Goal: Task Accomplishment & Management: Manage account settings

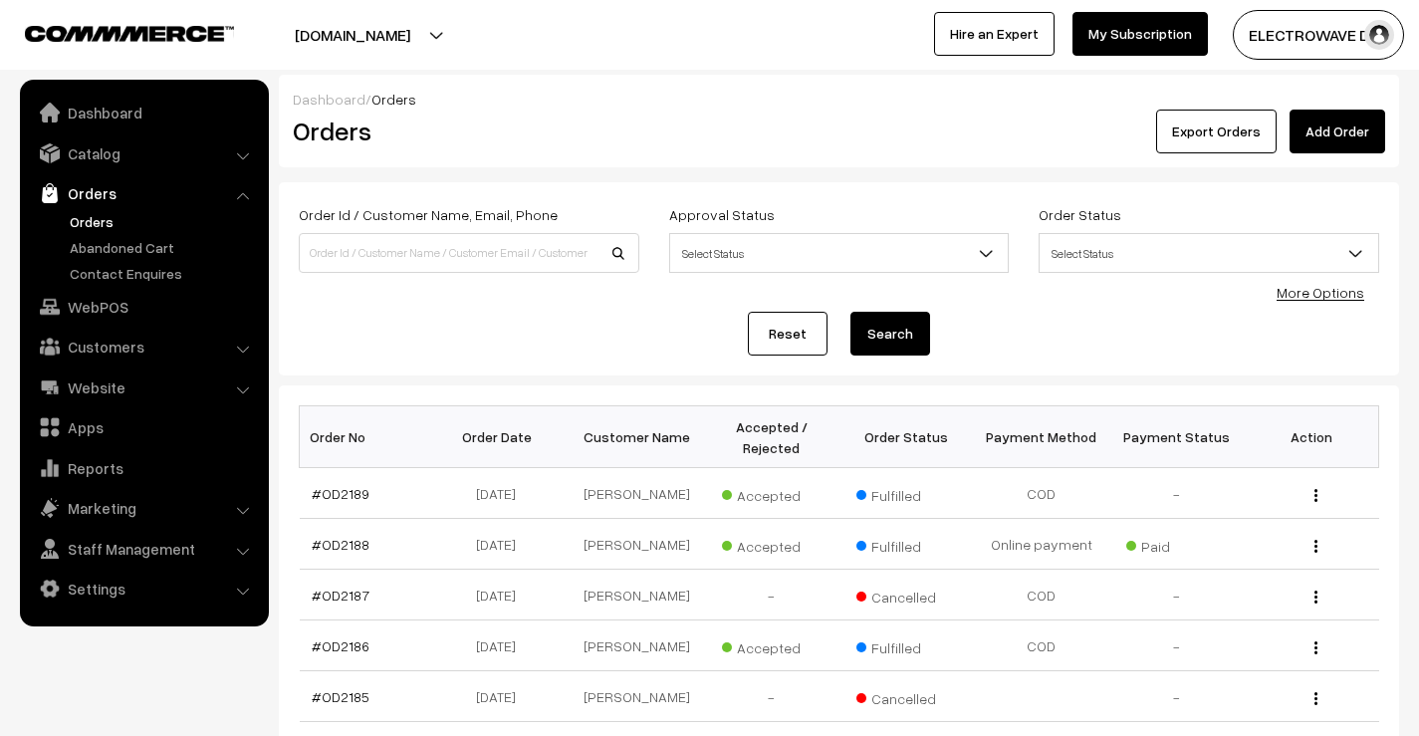
click at [74, 222] on link "Orders" at bounding box center [163, 221] width 197 height 21
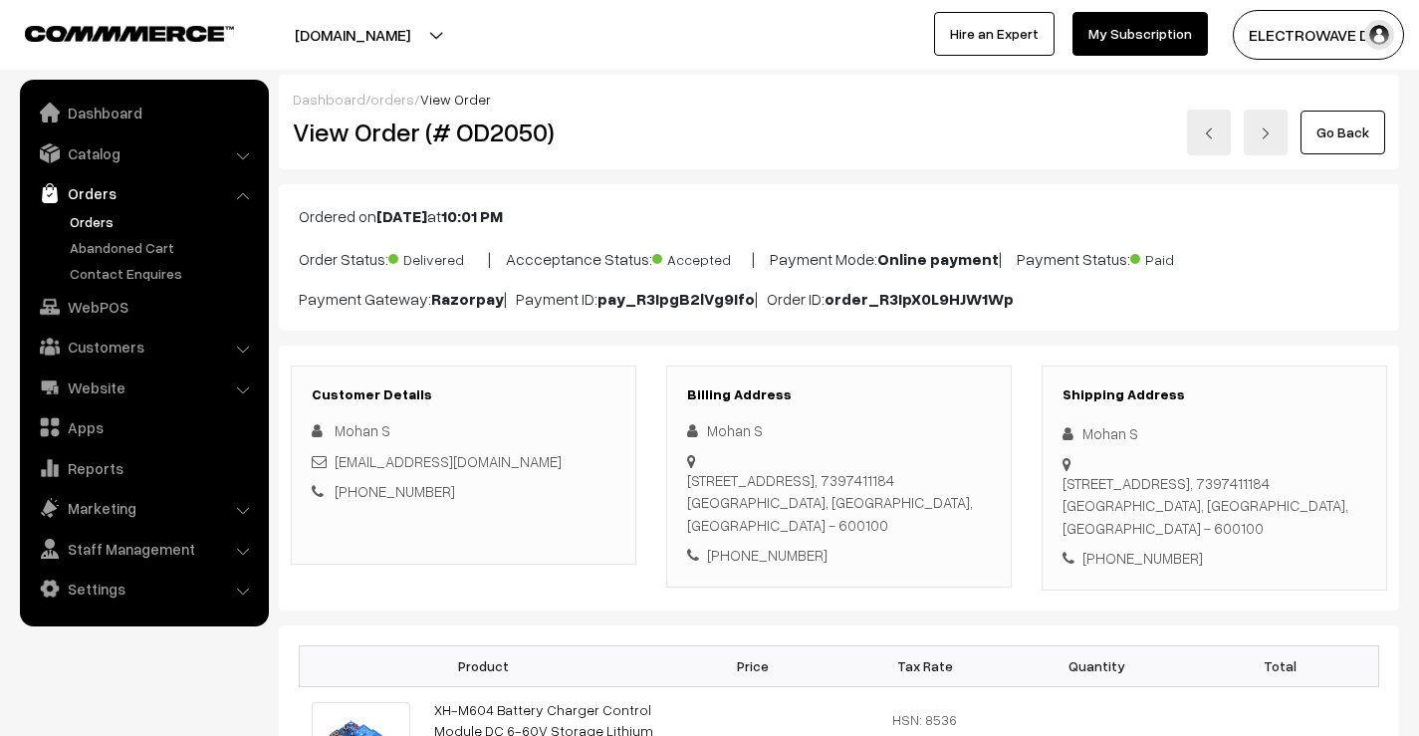
click at [521, 125] on h2 "View Order (# OD2050)" at bounding box center [465, 131] width 345 height 31
copy h2 "OD2050"
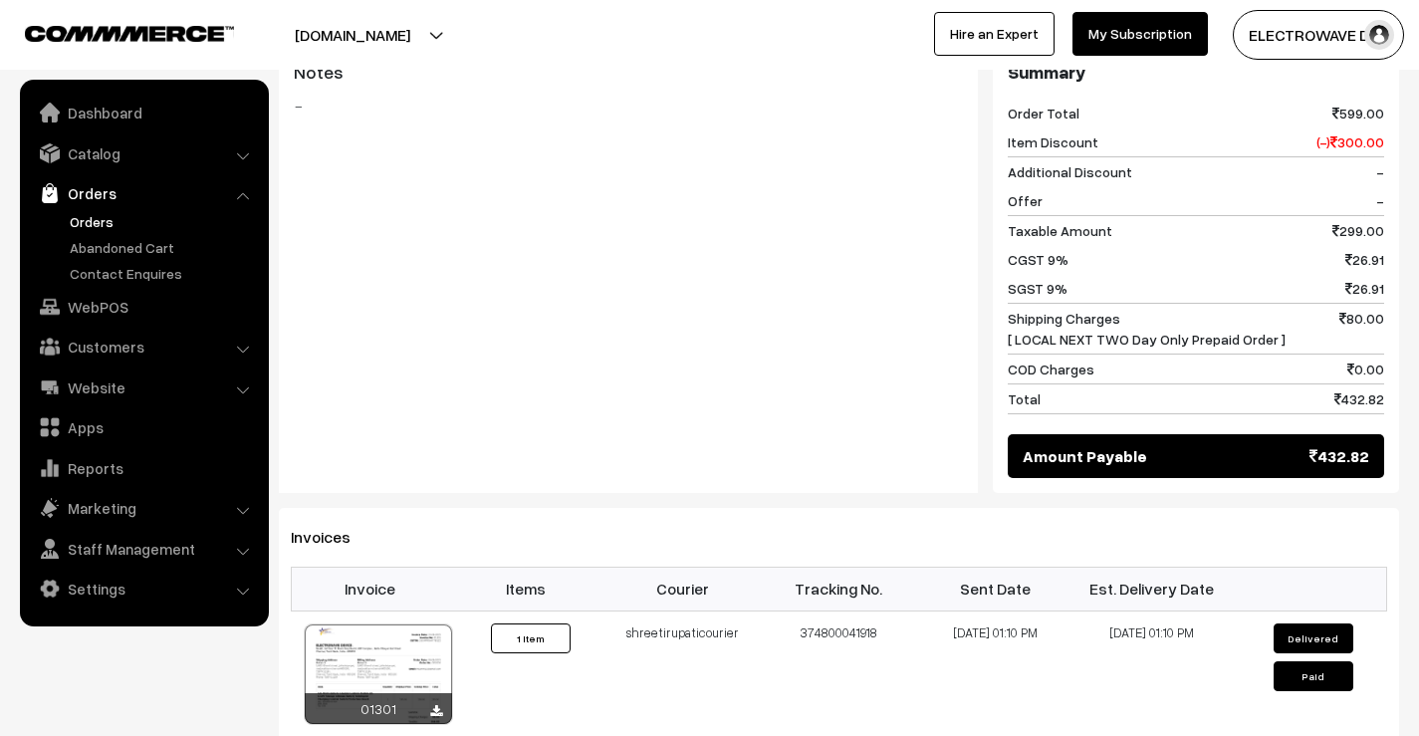
scroll to position [836, 0]
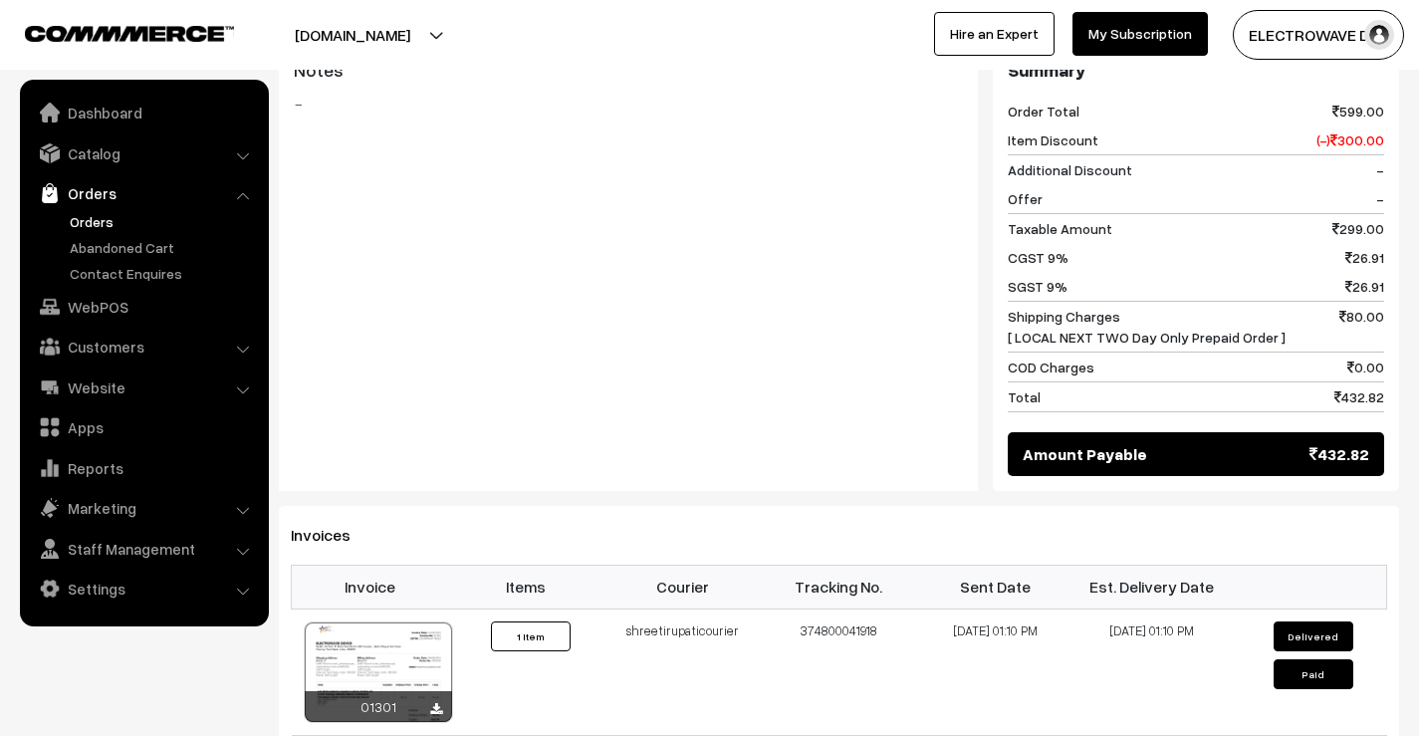
click at [666, 232] on div "Notes -" at bounding box center [628, 144] width 699 height 199
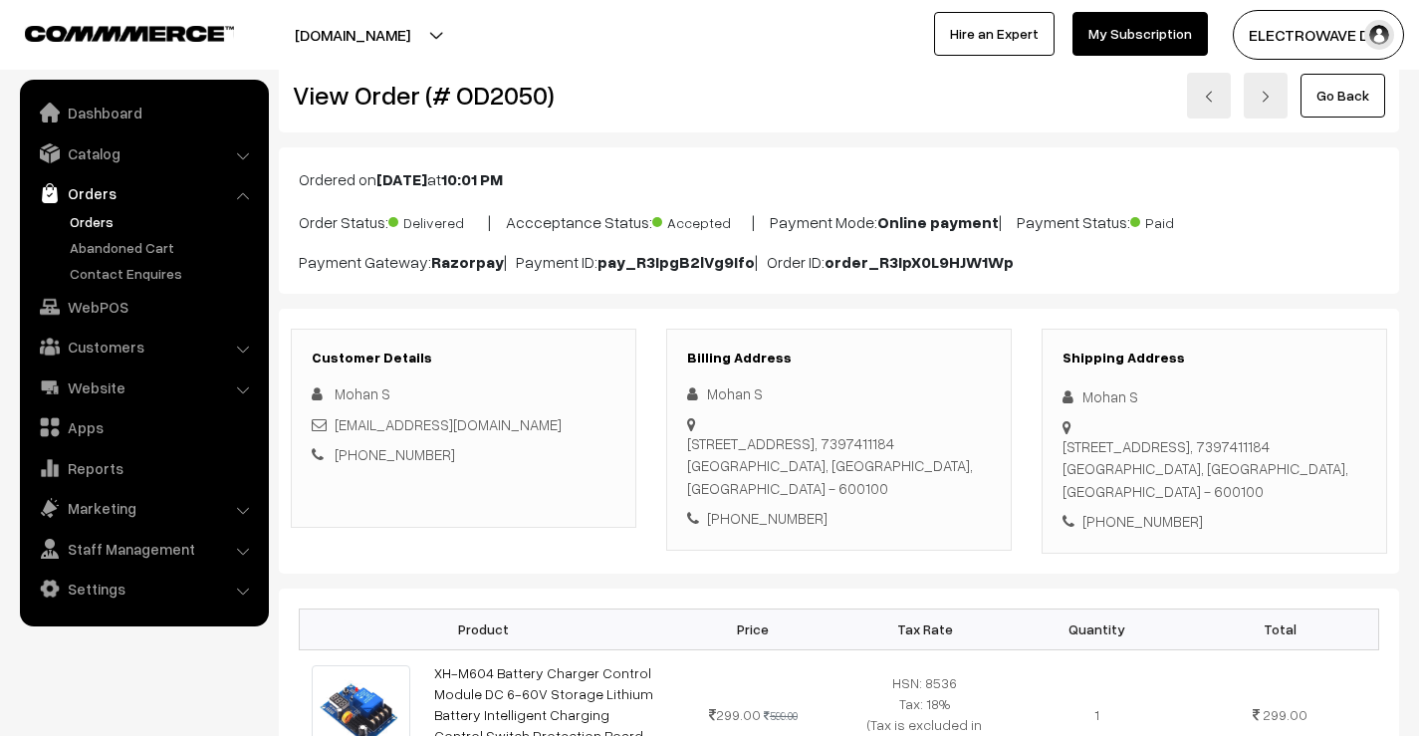
scroll to position [0, 0]
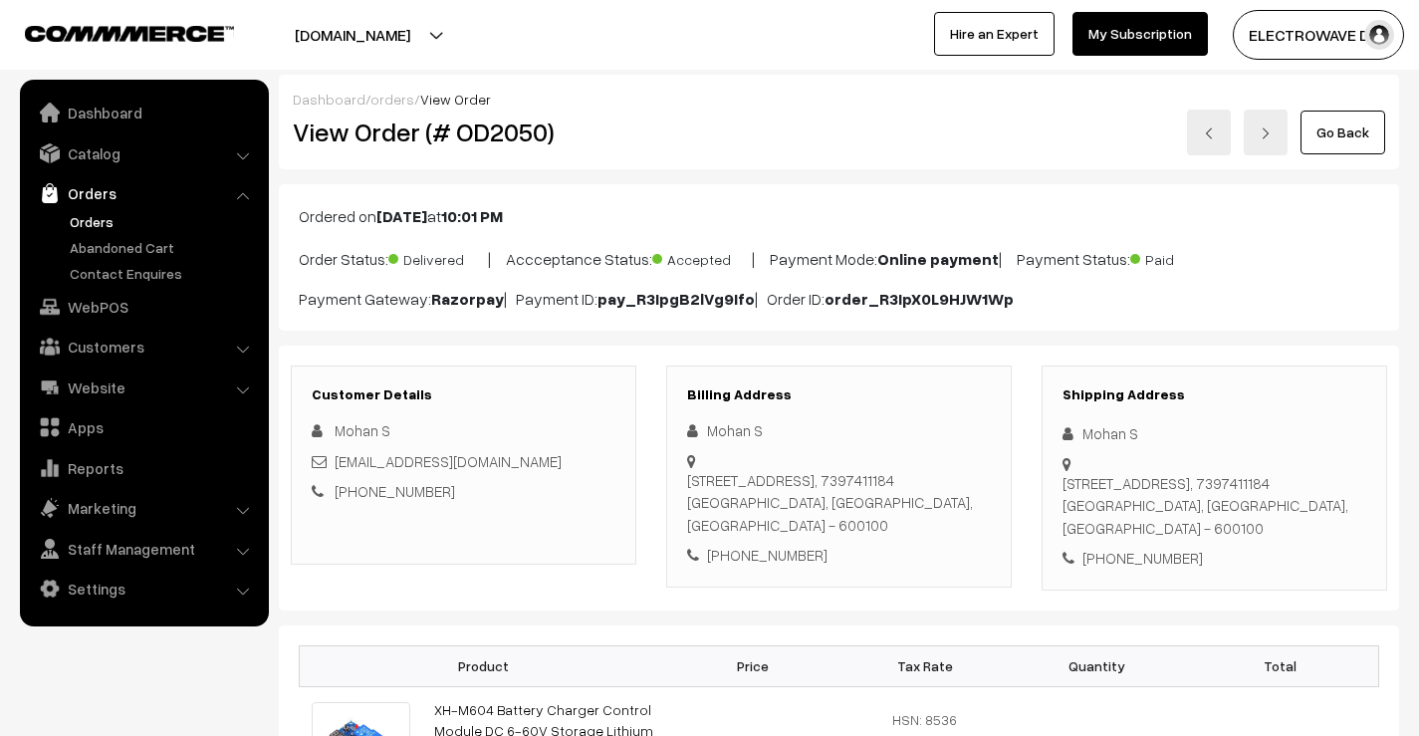
click at [1203, 129] on link at bounding box center [1209, 133] width 44 height 46
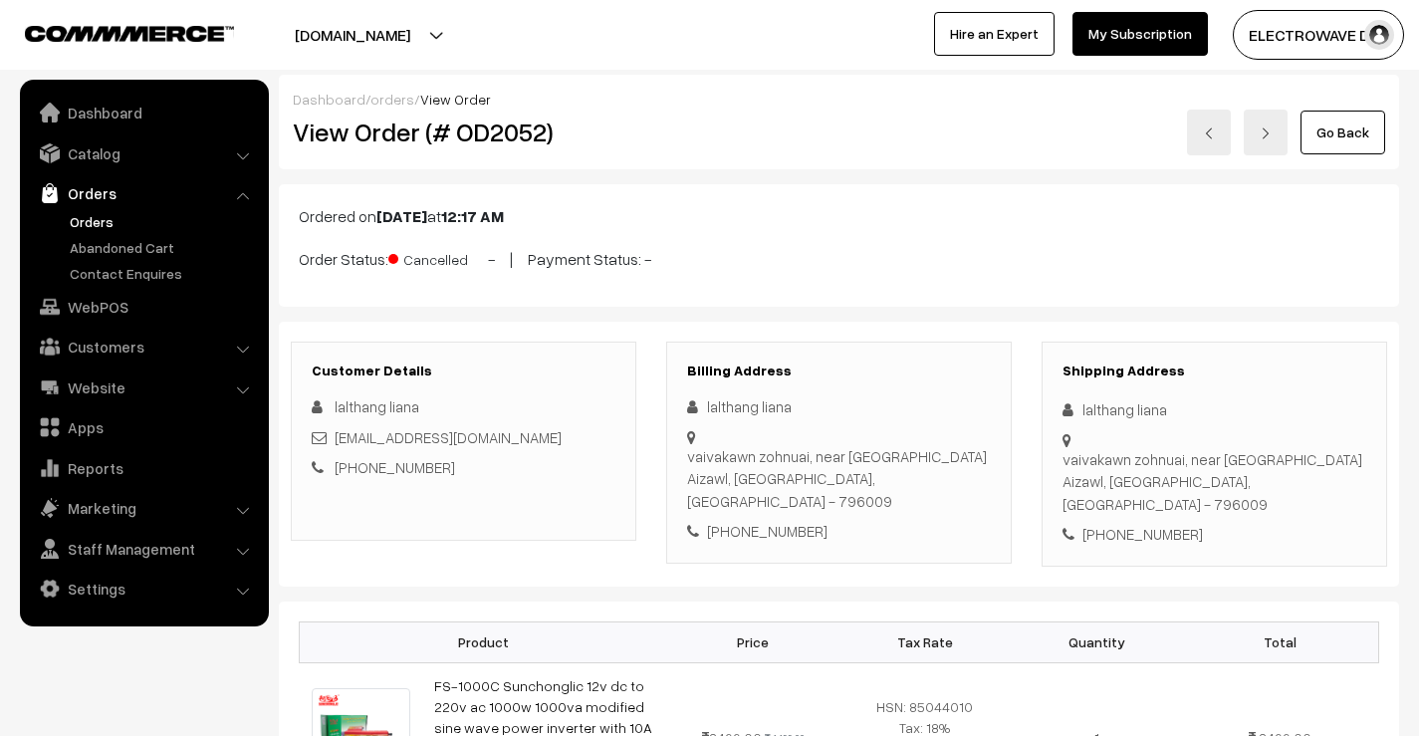
click at [1207, 149] on link at bounding box center [1209, 133] width 44 height 46
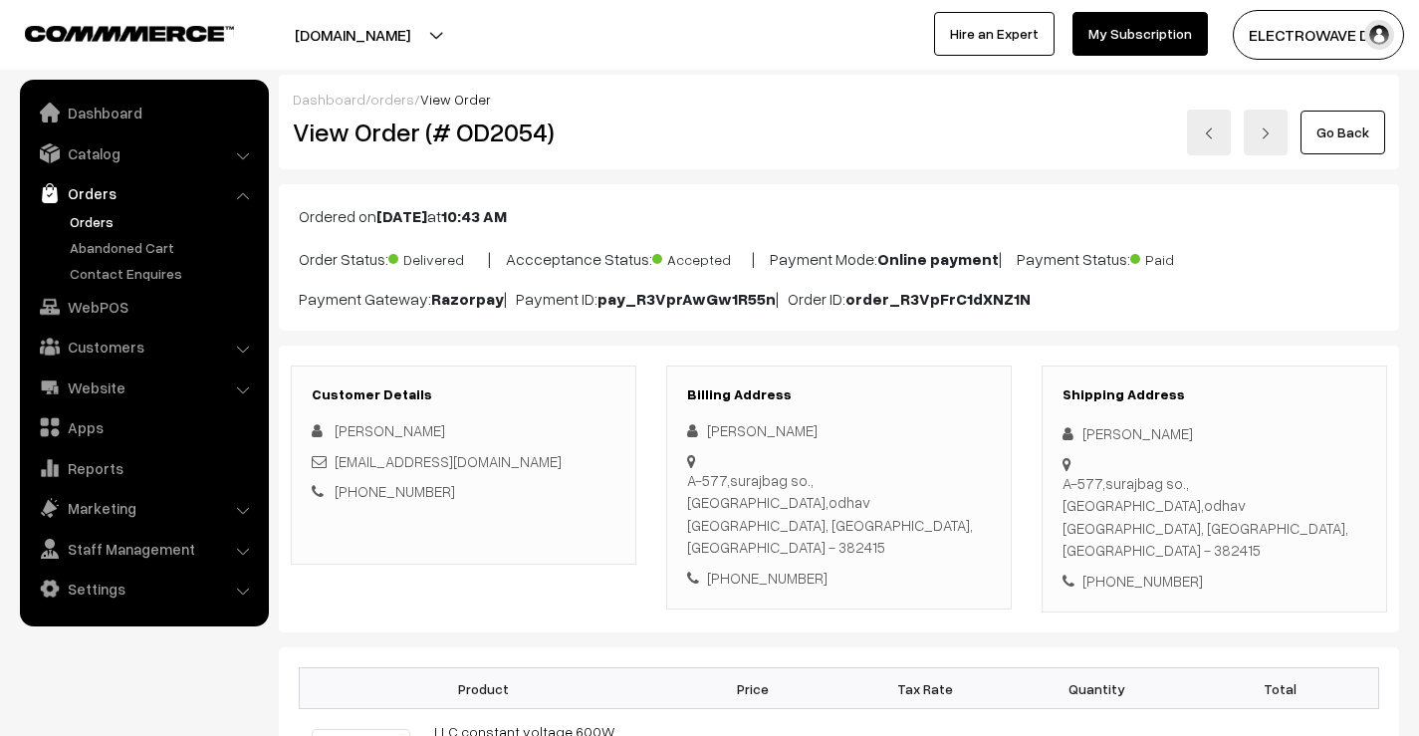
click at [494, 139] on h2 "View Order (# OD2054)" at bounding box center [465, 131] width 345 height 31
copy h2 "OD2054"
click at [1202, 121] on link at bounding box center [1209, 133] width 44 height 46
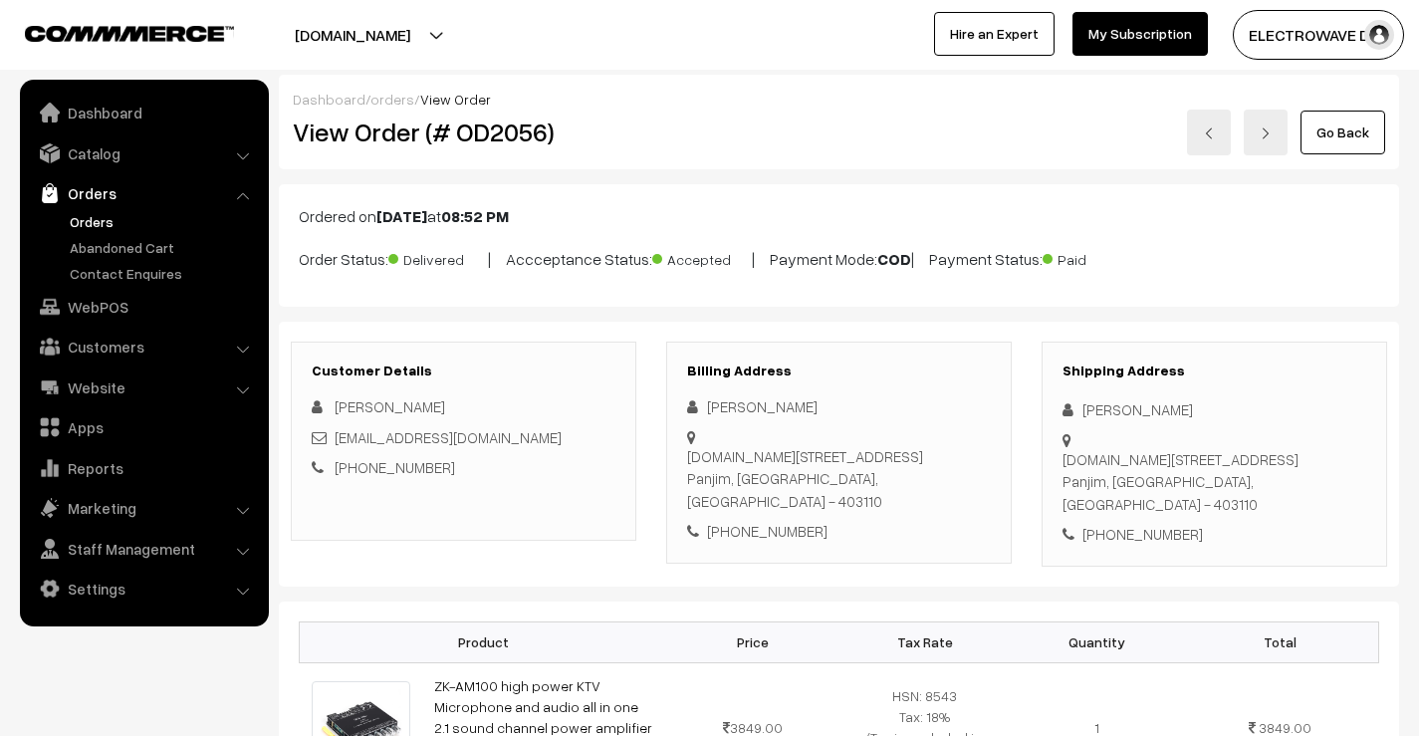
click at [1276, 141] on link at bounding box center [1266, 133] width 44 height 46
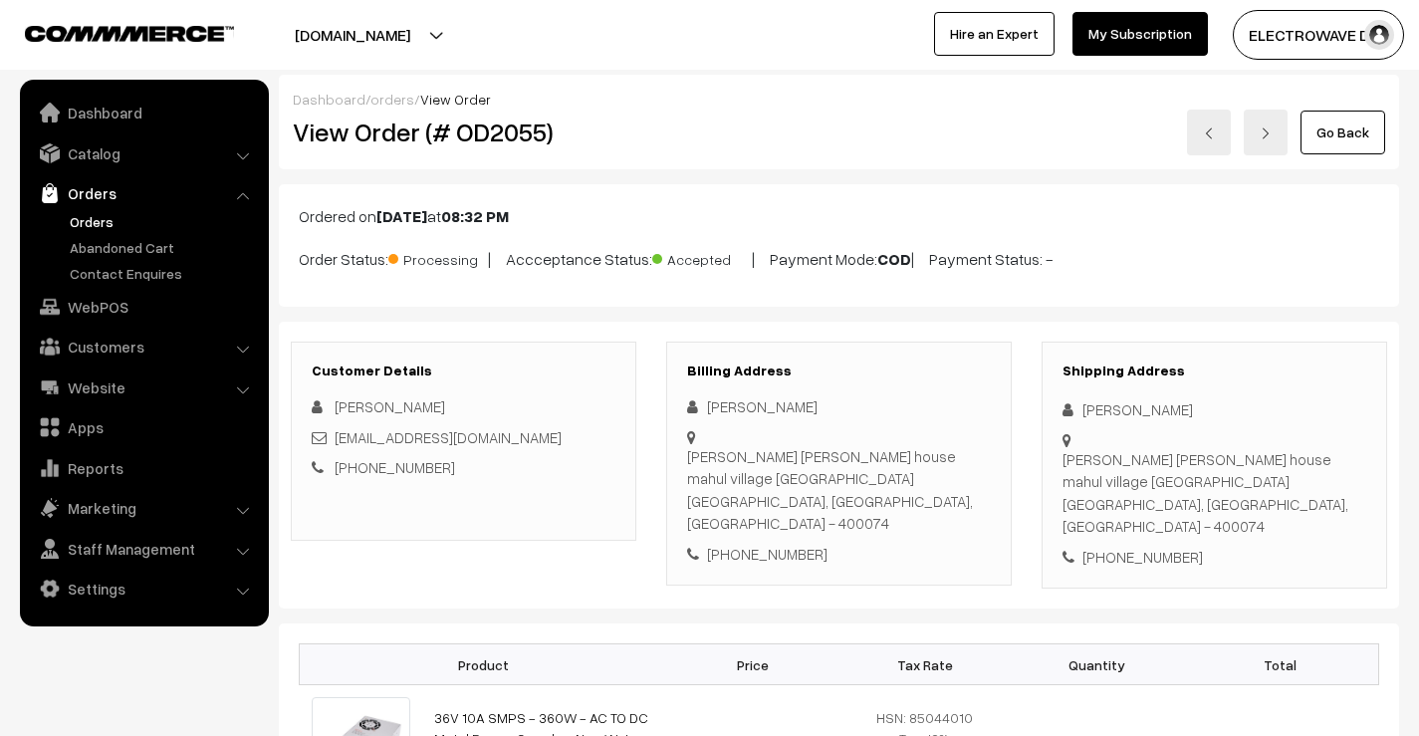
click at [1240, 262] on p "Order Status: Processing | Accceptance Status: Accepted | Payment Mode: COD | P…" at bounding box center [839, 257] width 1080 height 27
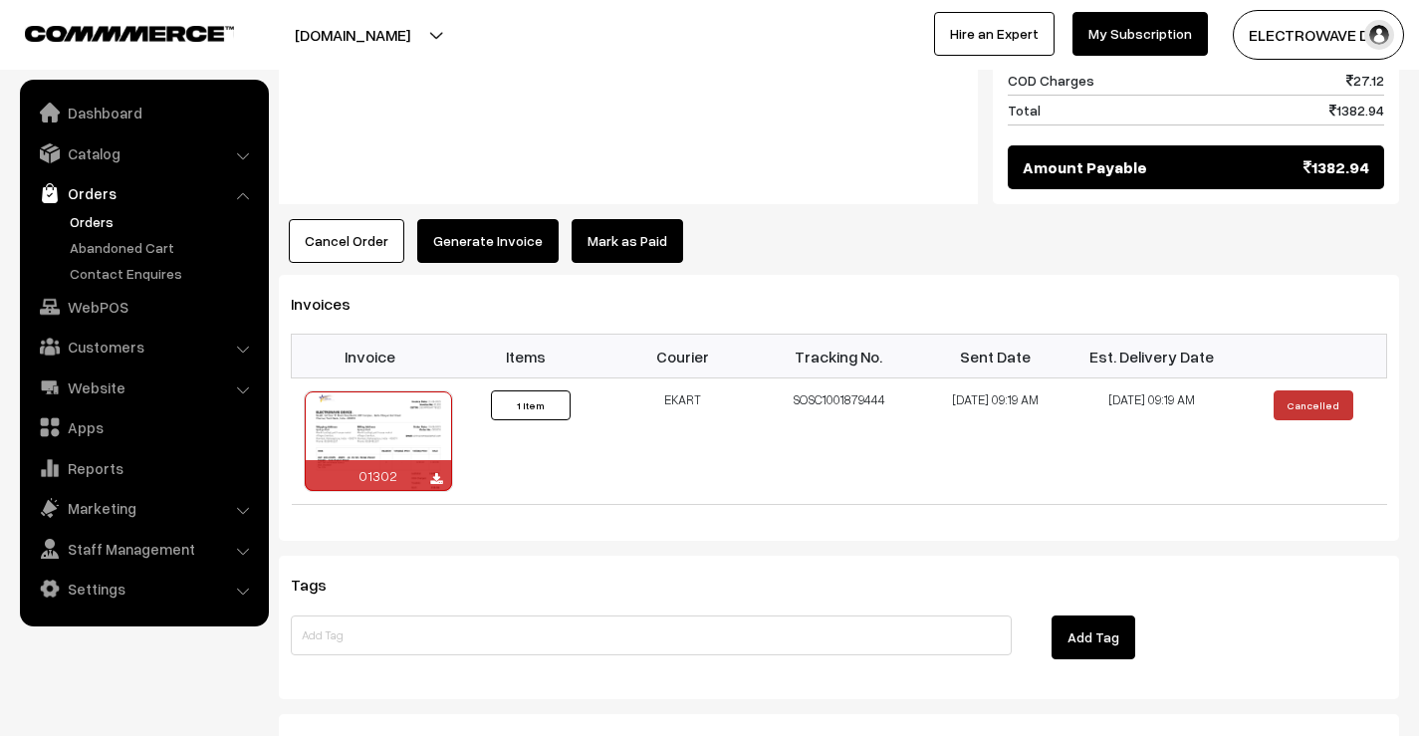
scroll to position [1115, 0]
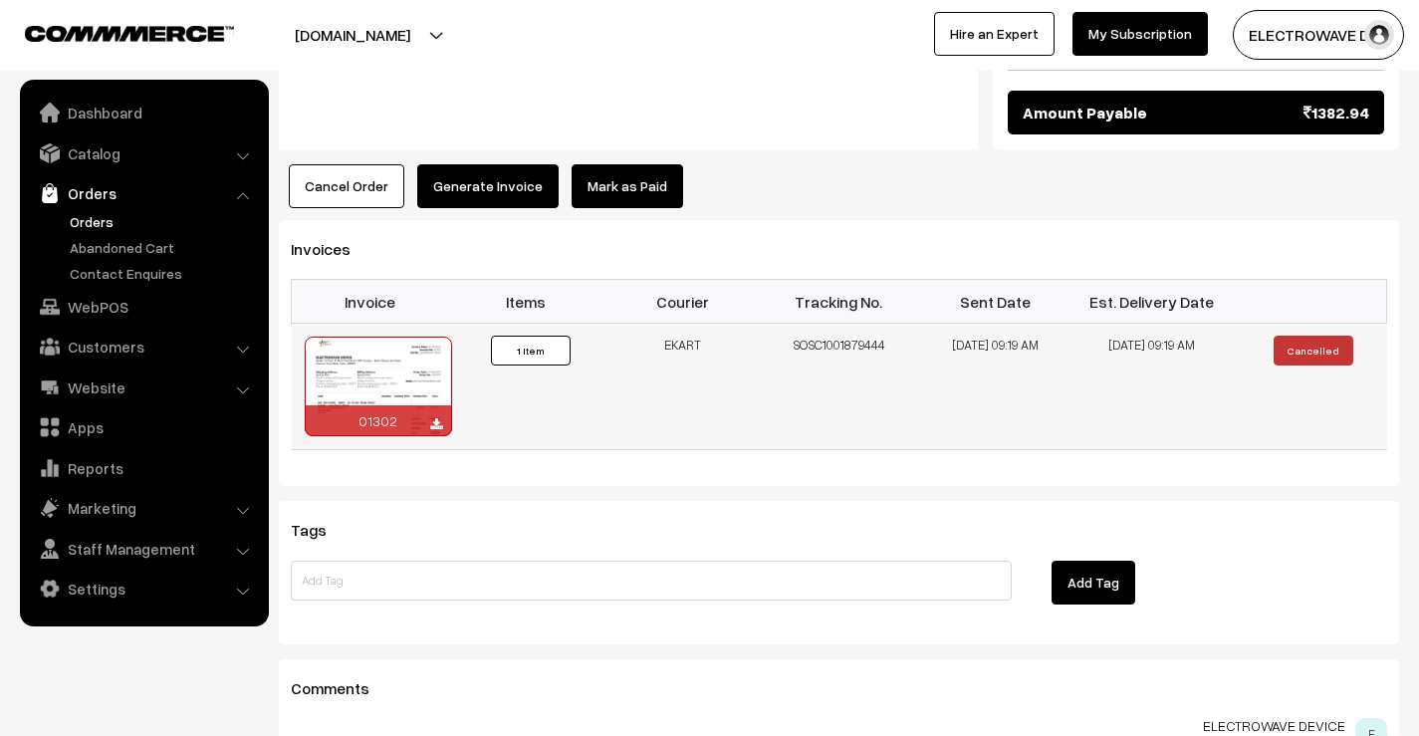
click at [845, 324] on td "SOSC1001879444" at bounding box center [839, 387] width 156 height 126
copy td "SOSC1001879444"
click at [301, 164] on button "Cancel Order" at bounding box center [347, 186] width 116 height 44
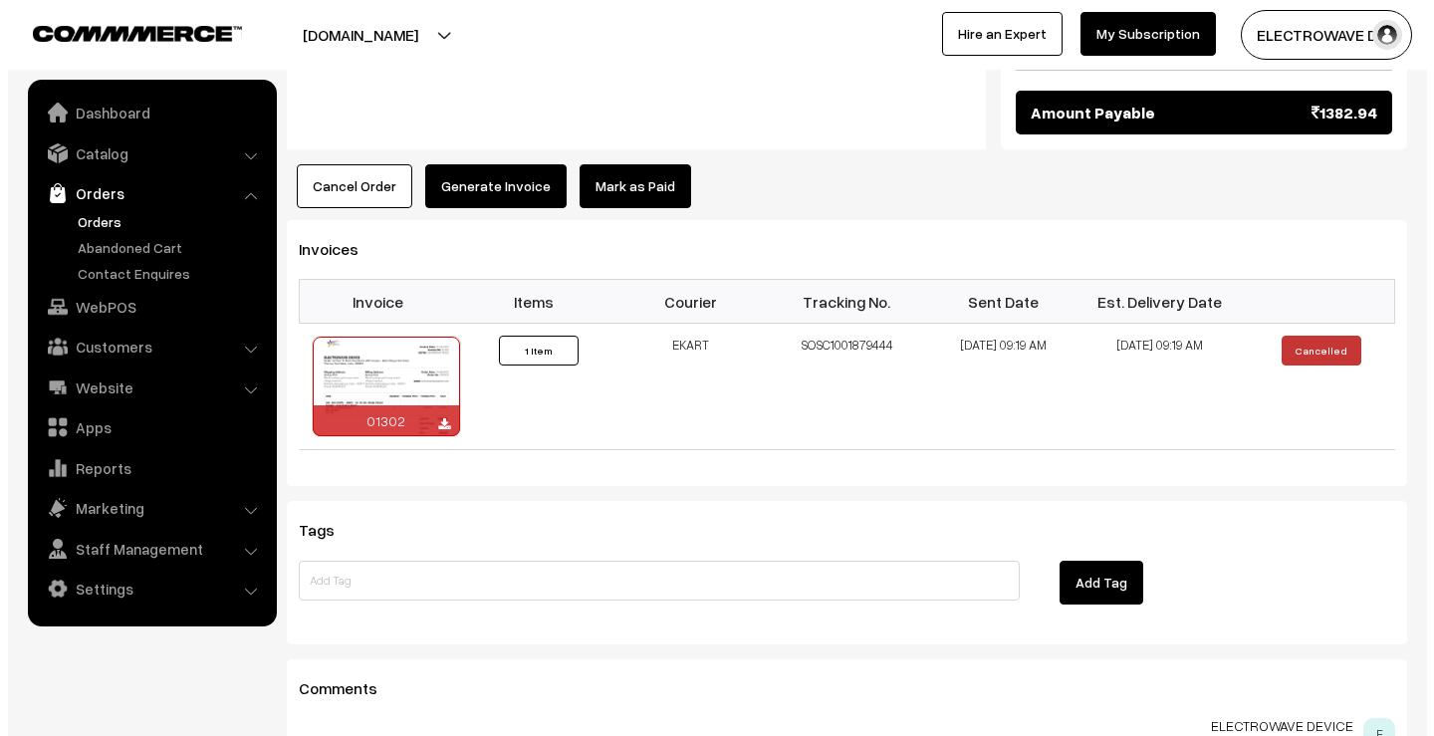
scroll to position [1116, 0]
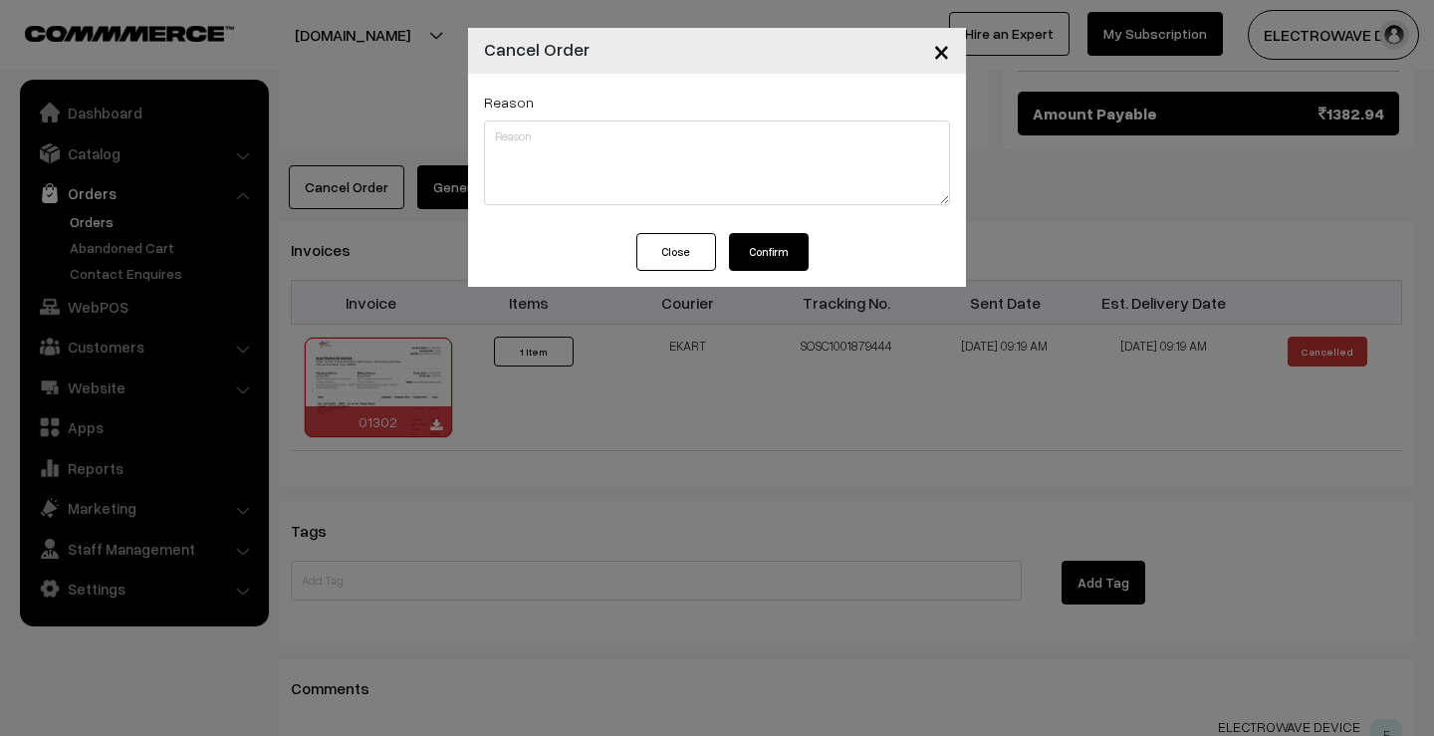
click at [940, 39] on span "×" at bounding box center [941, 50] width 17 height 37
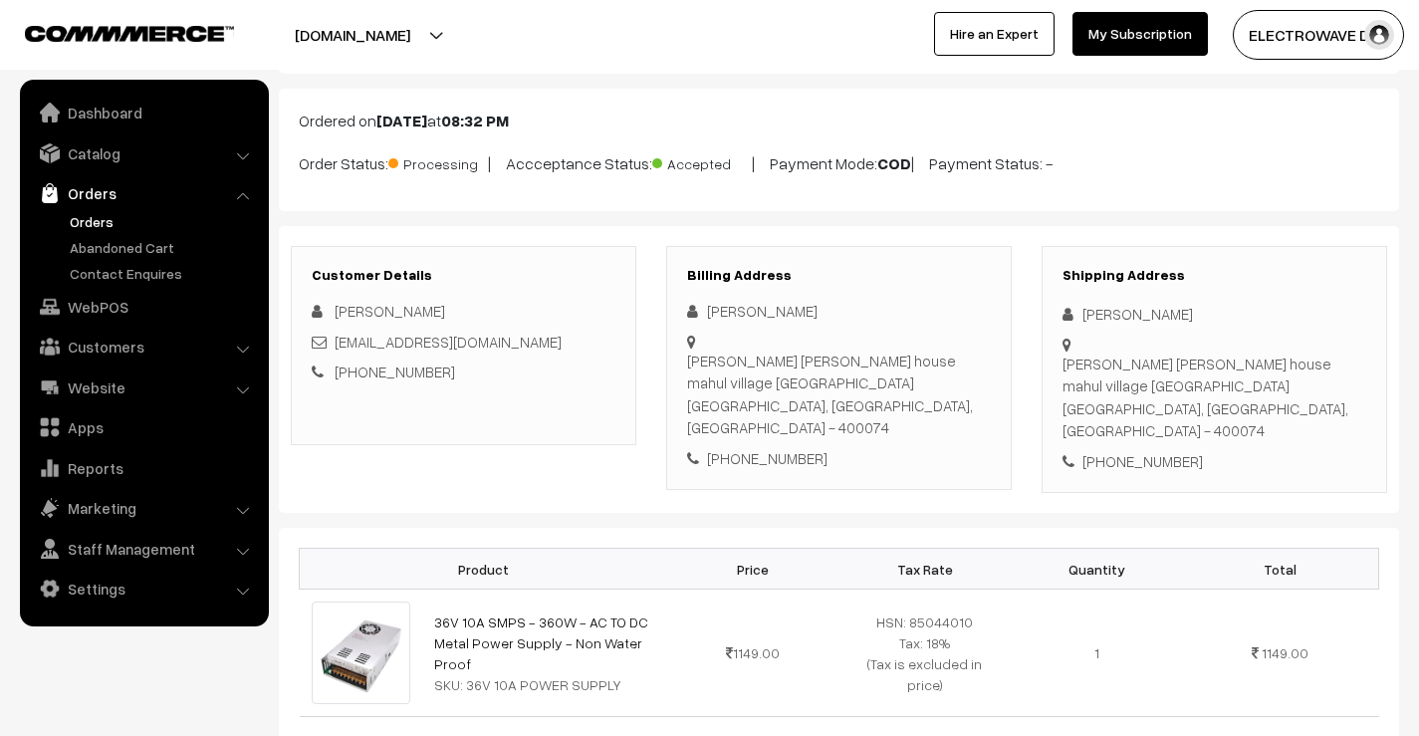
scroll to position [0, 0]
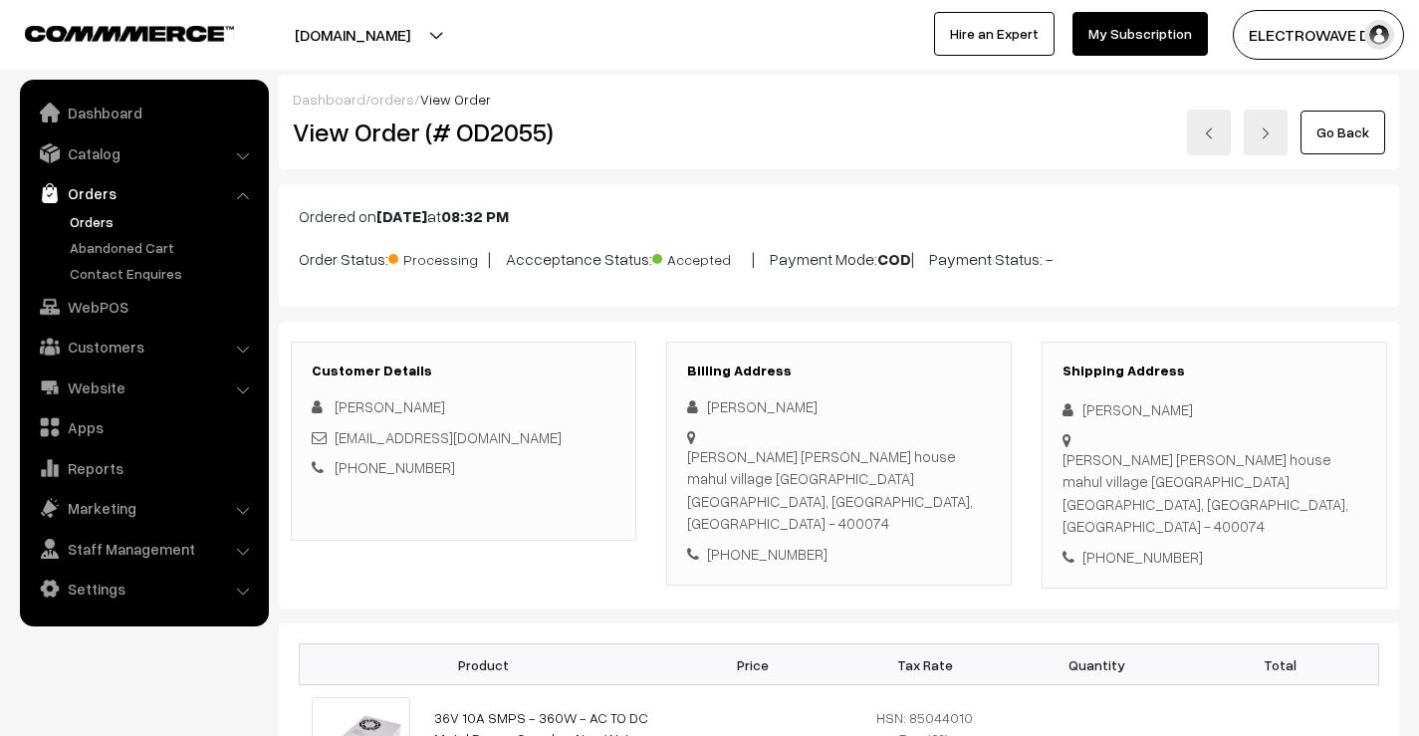
click at [1212, 128] on img at bounding box center [1209, 133] width 12 height 12
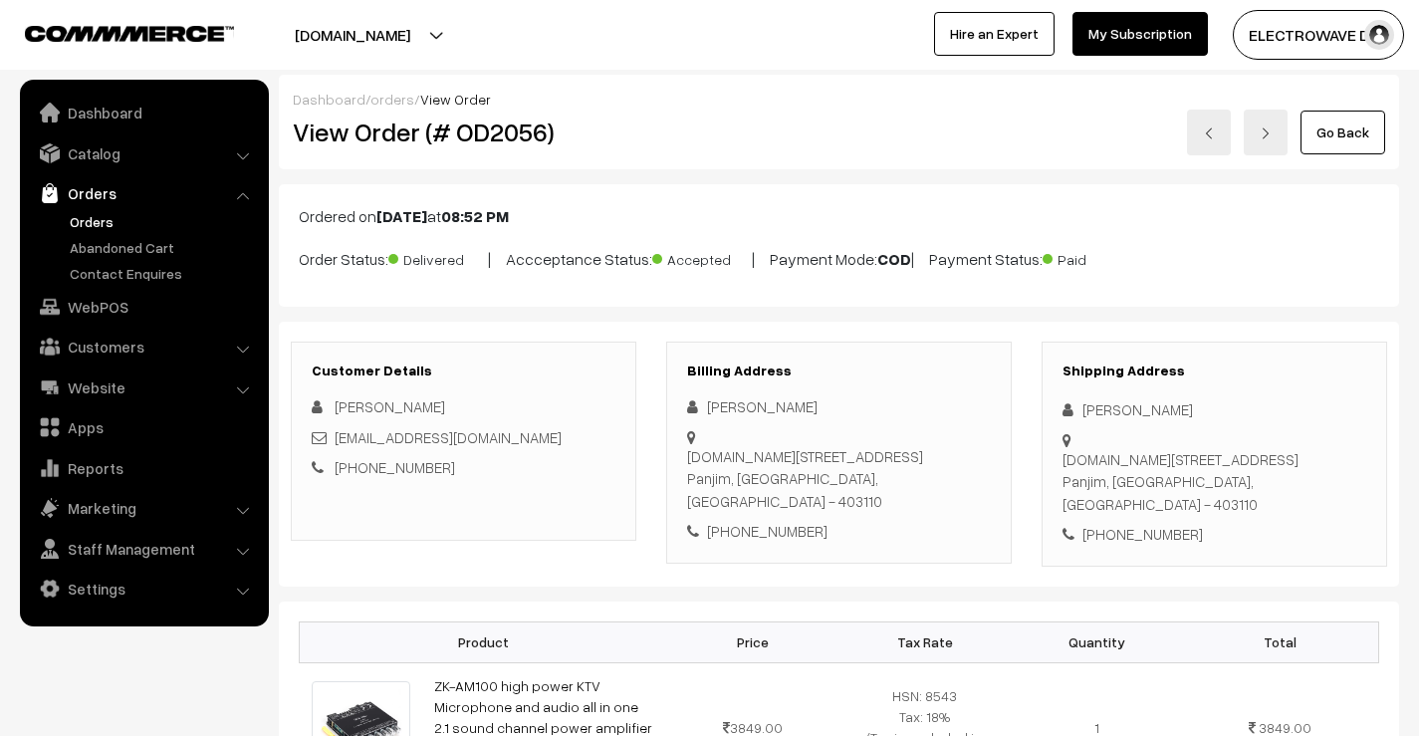
click at [506, 135] on h2 "View Order (# OD2056)" at bounding box center [465, 131] width 345 height 31
copy h2 "OD2056"
click at [1212, 135] on img at bounding box center [1209, 133] width 12 height 12
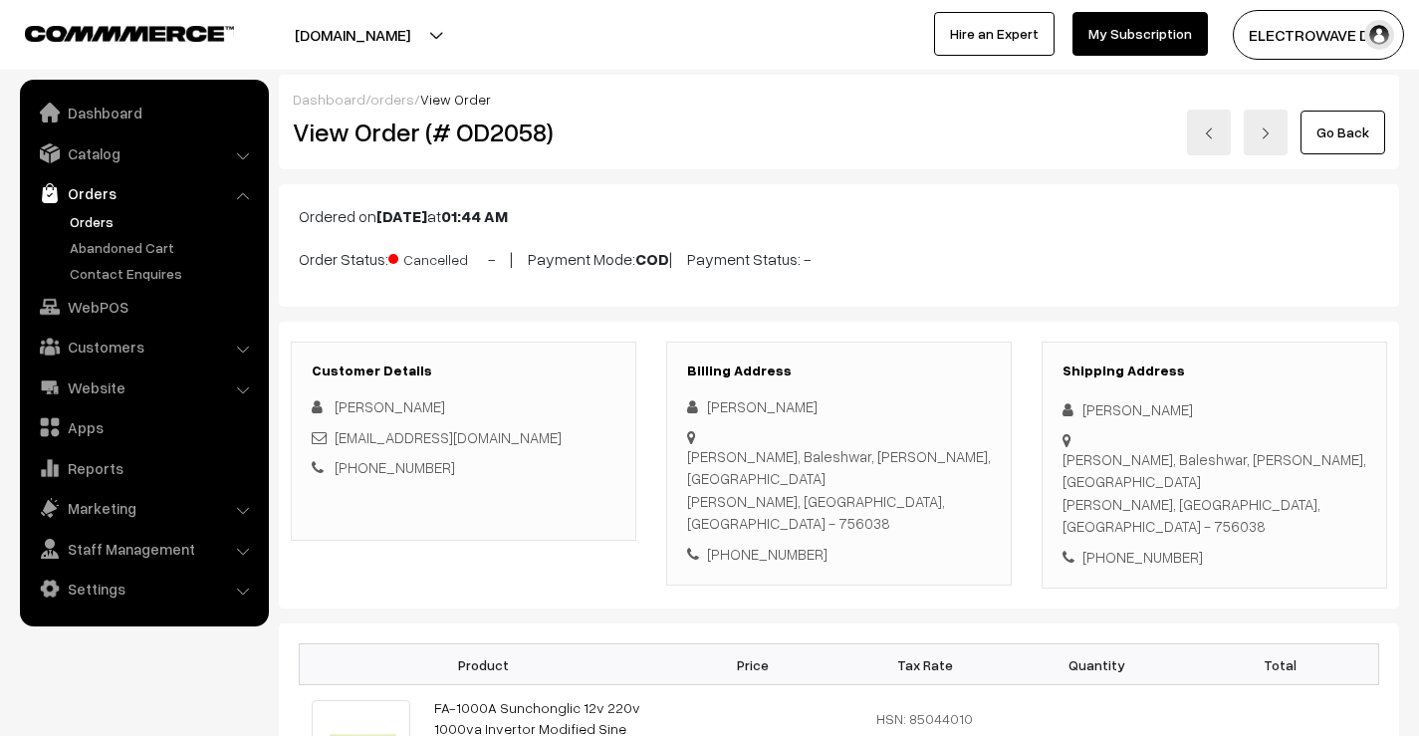
click at [1214, 134] on img at bounding box center [1209, 133] width 12 height 12
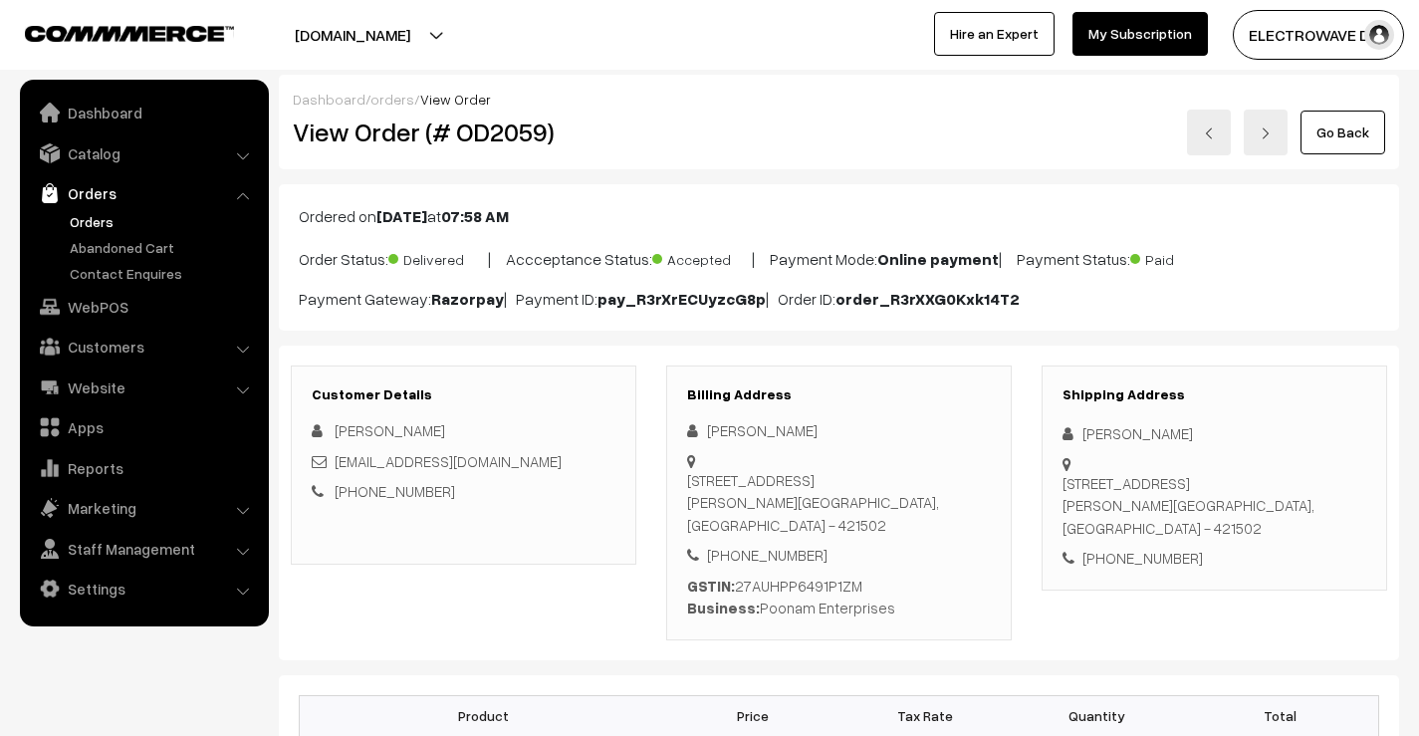
click at [488, 153] on div "View Order (# OD2059)" at bounding box center [465, 133] width 374 height 46
copy h2 "OD2059"
click at [798, 576] on div "GSTIN: 27AUHPP6491P1ZM Business: Poonam Enterprises" at bounding box center [839, 597] width 304 height 45
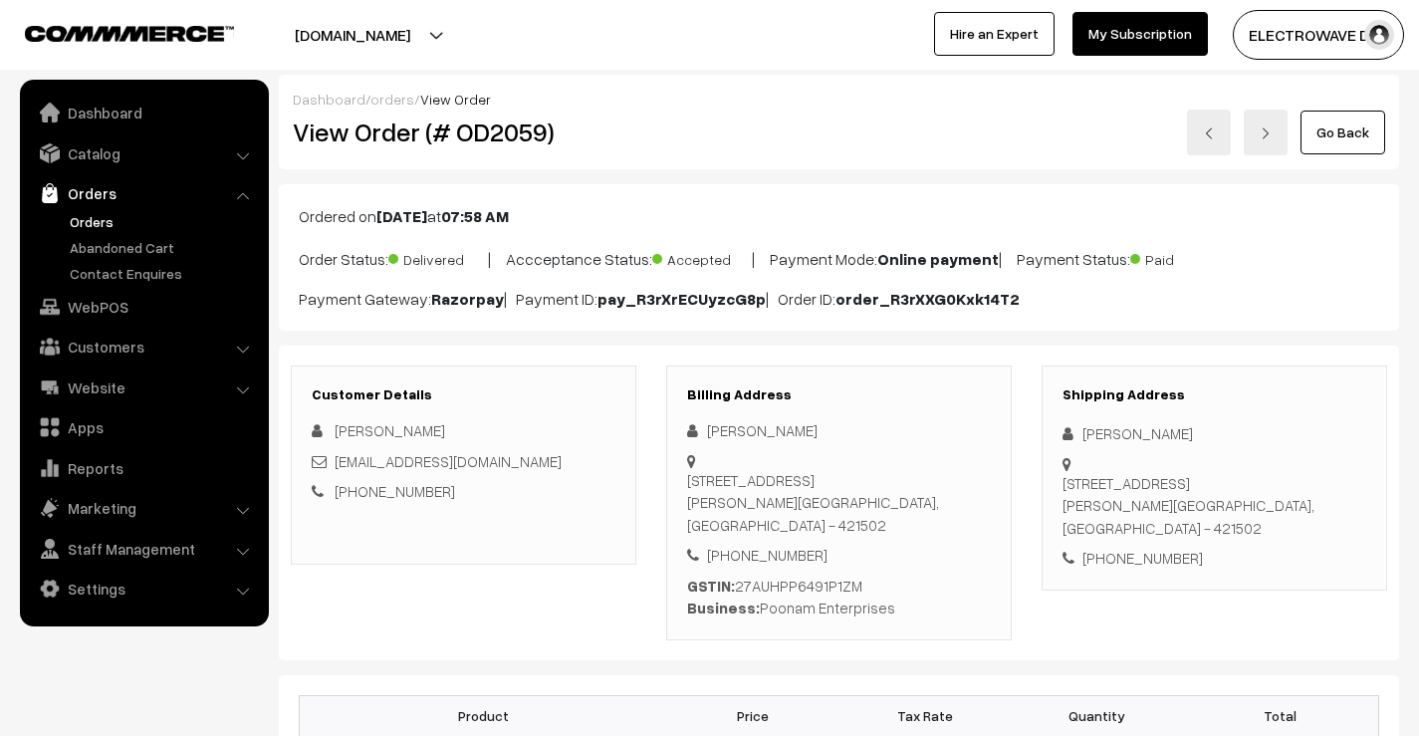
copy div "27AUHPP6491P1ZM"
click at [1223, 149] on link at bounding box center [1209, 133] width 44 height 46
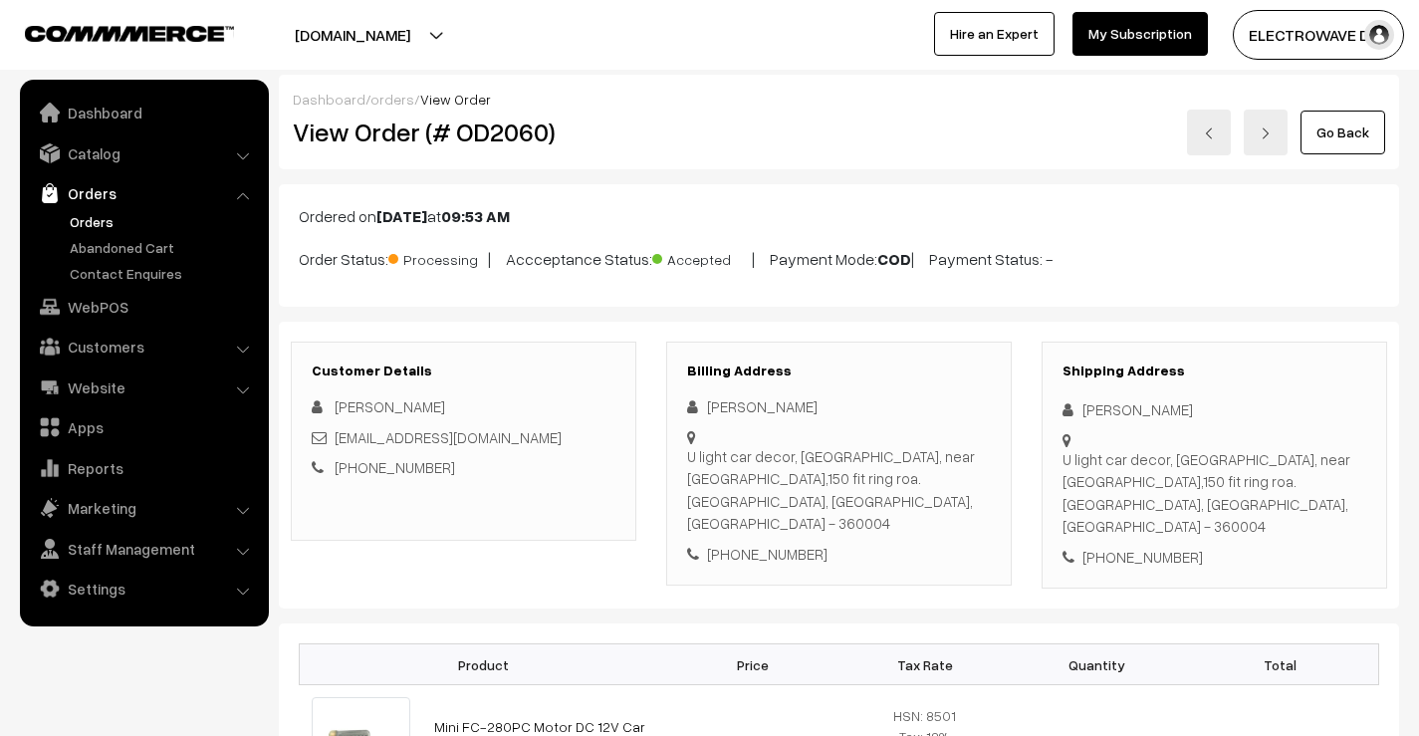
click at [1203, 135] on link at bounding box center [1209, 133] width 44 height 46
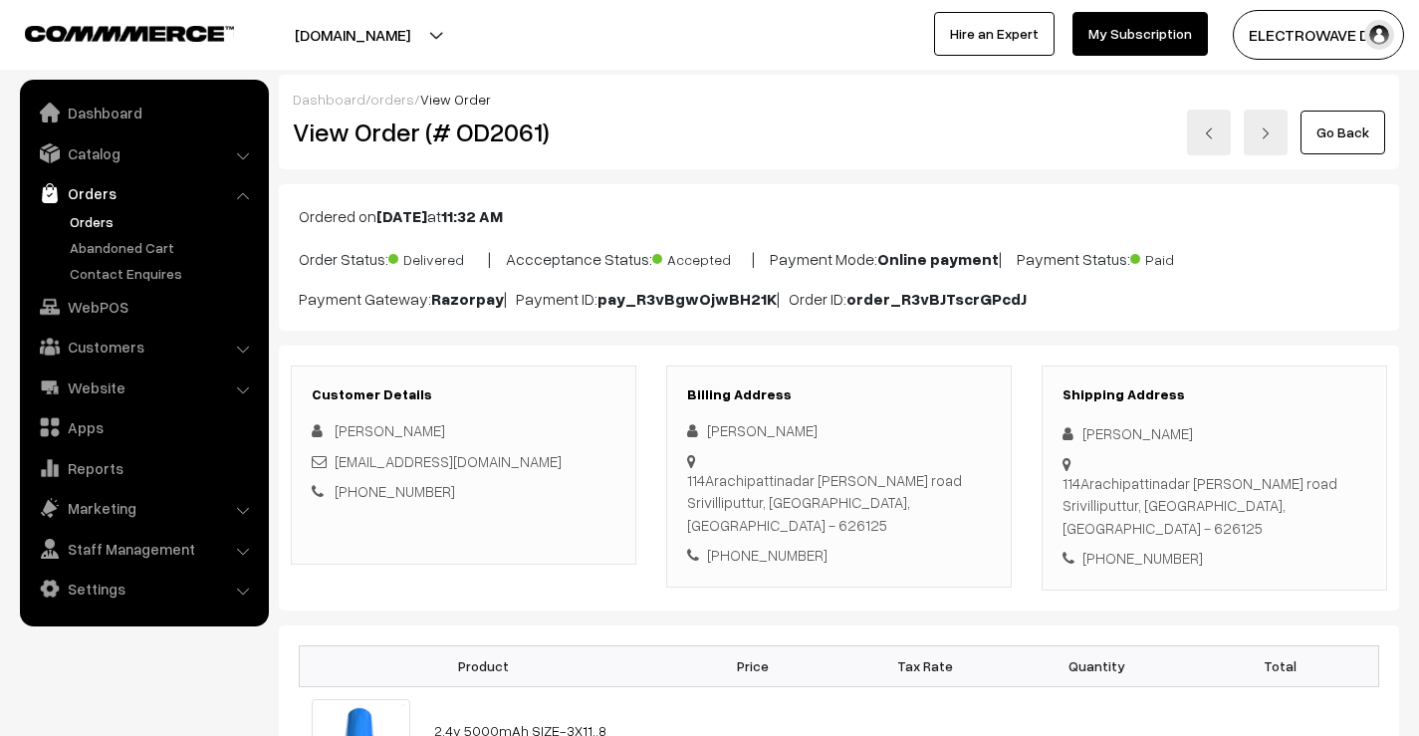
click at [450, 146] on h2 "View Order (# OD2061)" at bounding box center [465, 131] width 345 height 31
click at [476, 145] on h2 "View Order (# OD2061)" at bounding box center [465, 131] width 345 height 31
copy h2 "OD2061"
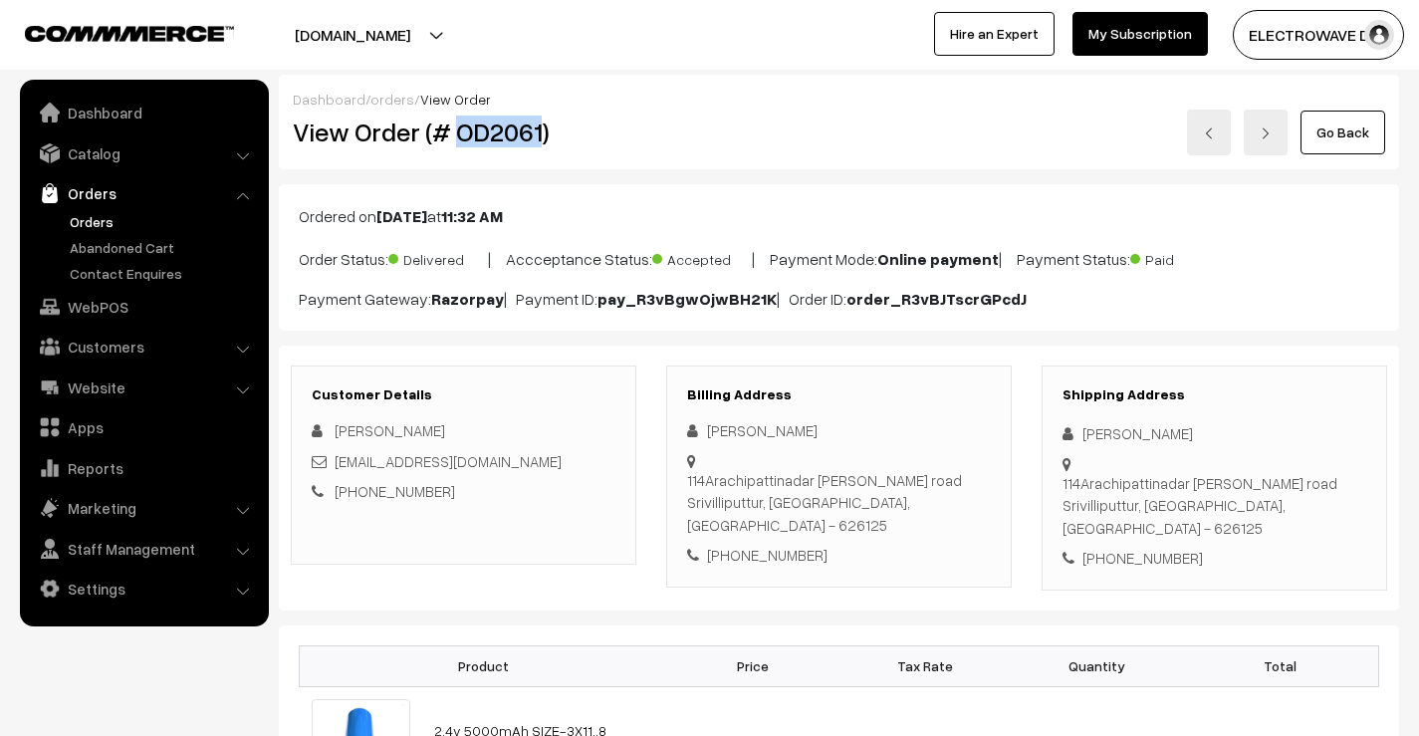
click at [1209, 129] on img at bounding box center [1209, 133] width 12 height 12
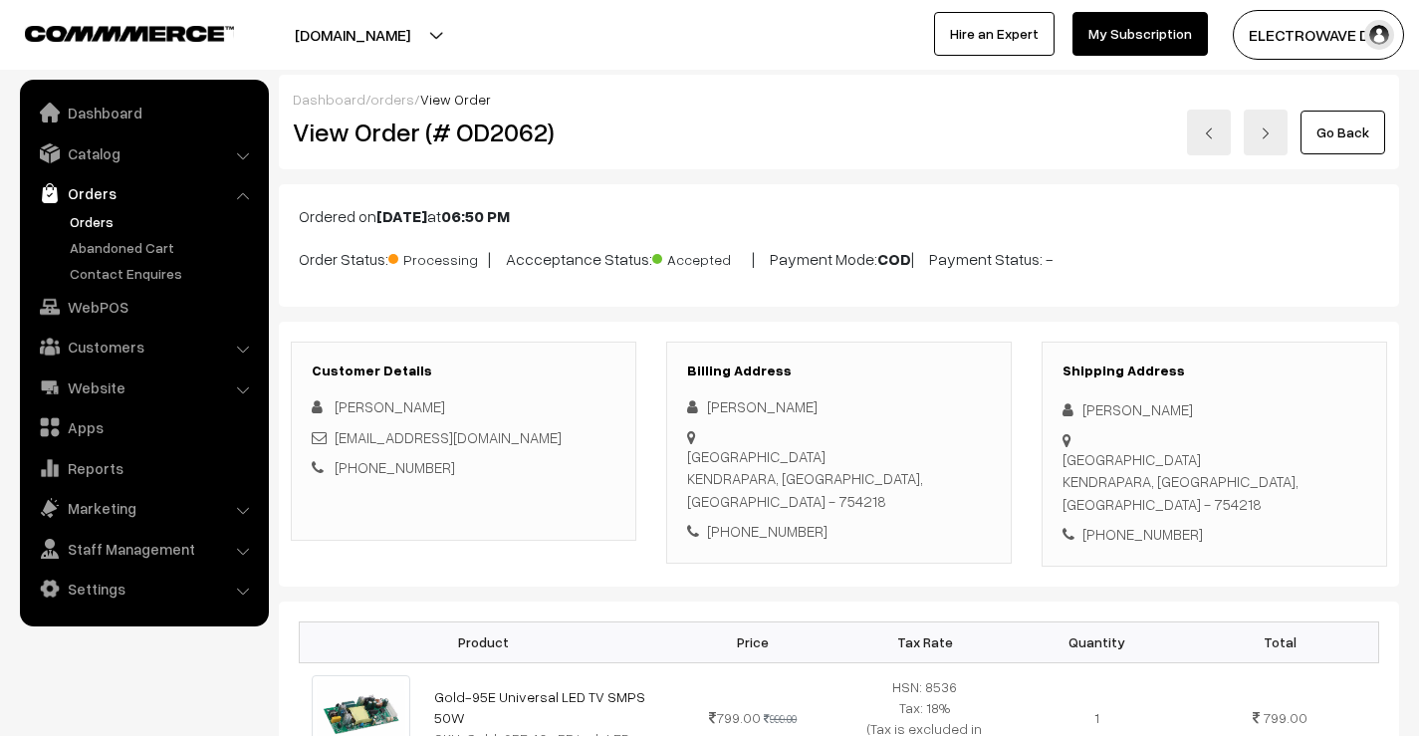
click at [1223, 122] on link at bounding box center [1209, 133] width 44 height 46
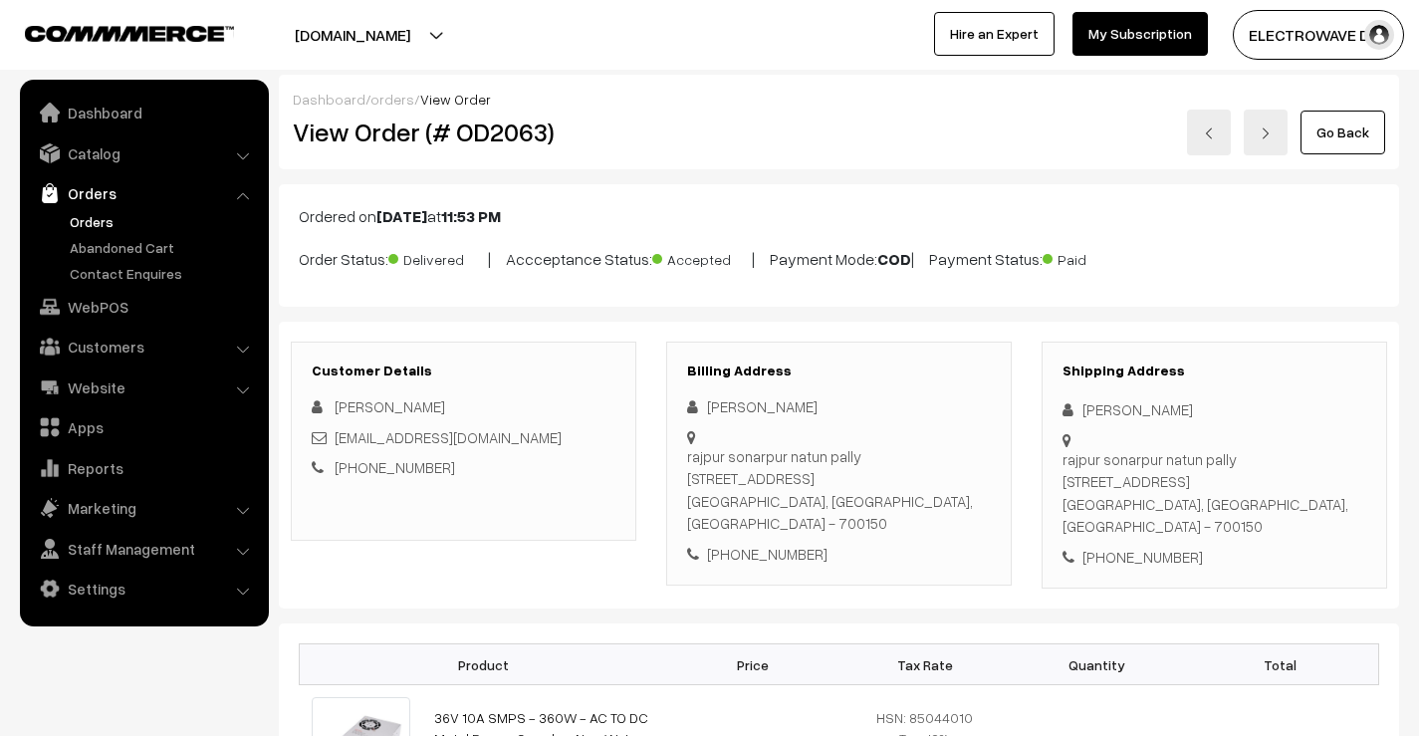
click at [498, 142] on h2 "View Order (# OD2063)" at bounding box center [465, 131] width 345 height 31
copy h2 "OD2063"
click at [1206, 122] on link at bounding box center [1209, 133] width 44 height 46
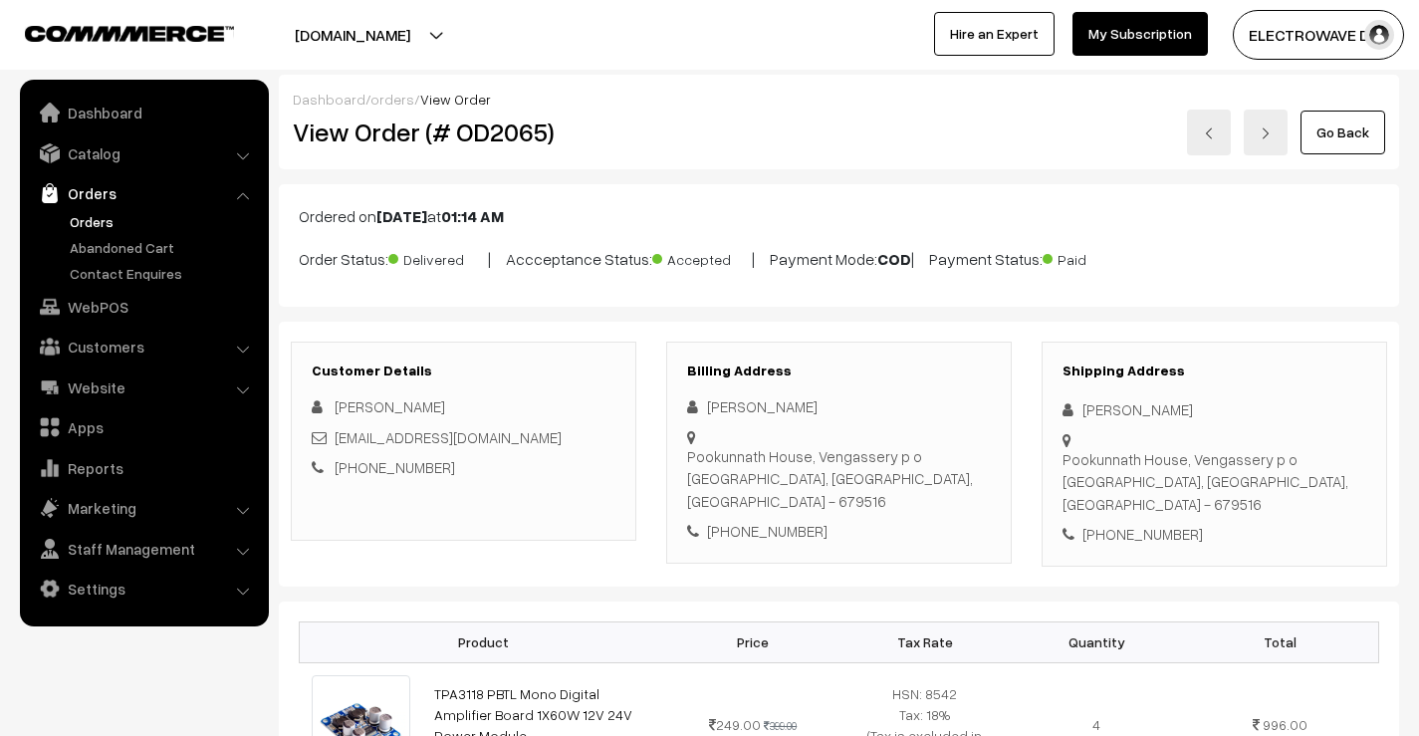
click at [511, 123] on h2 "View Order (# OD2065)" at bounding box center [465, 131] width 345 height 31
copy h2 "OD2065"
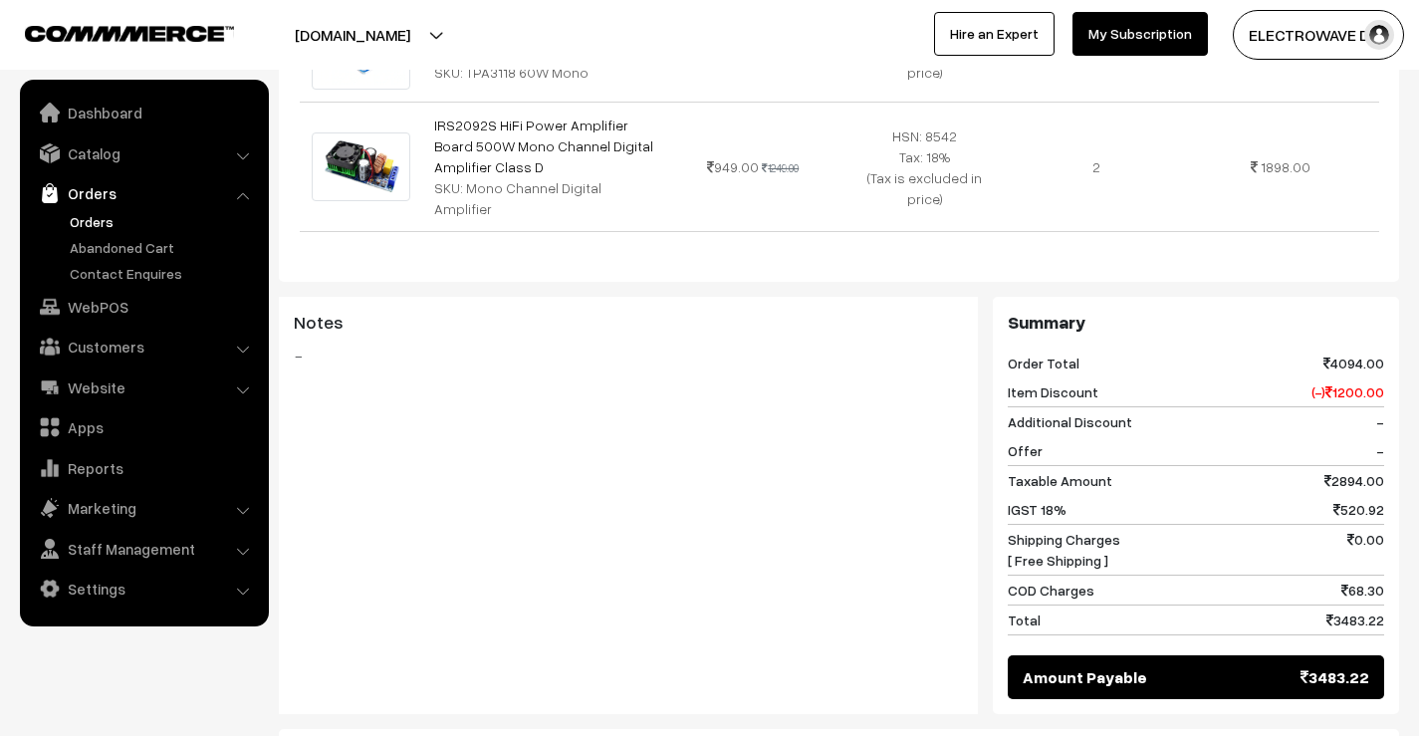
scroll to position [757, 0]
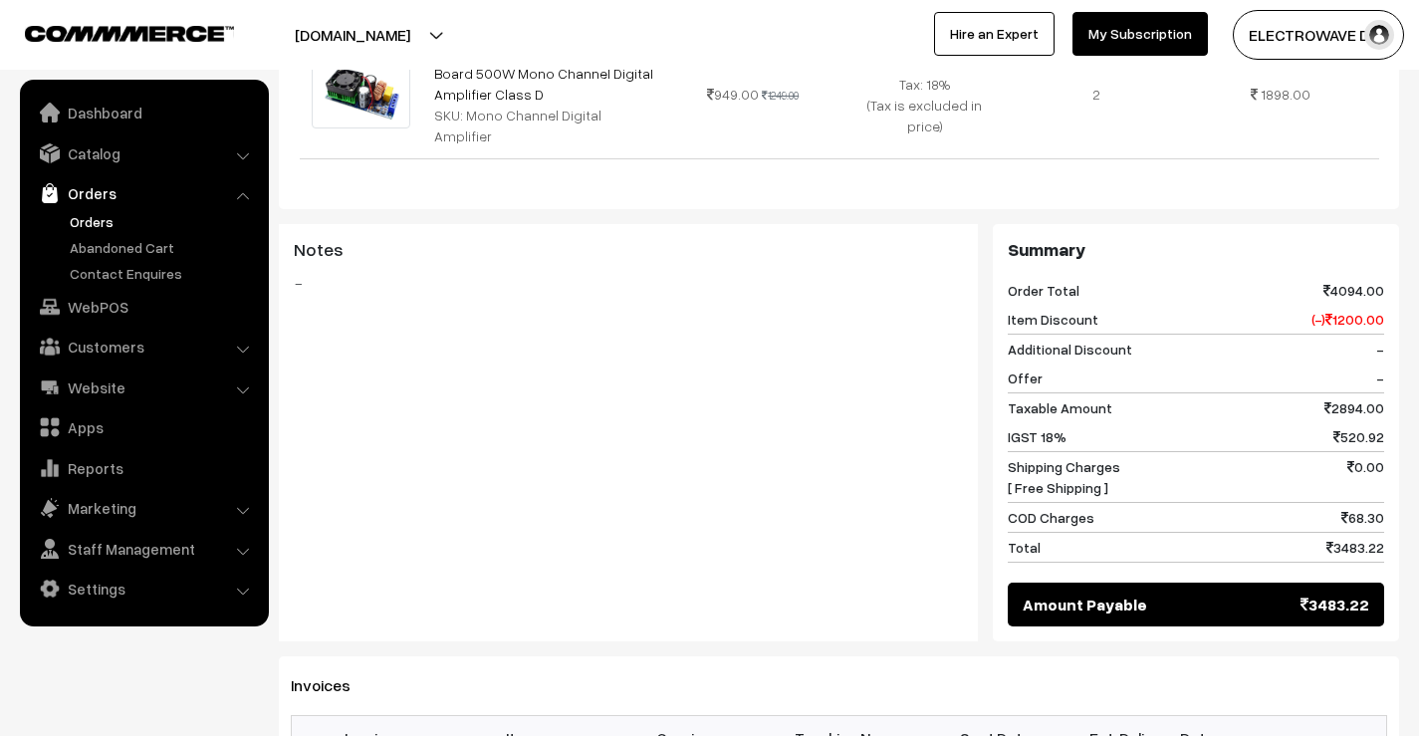
click at [511, 123] on div "Product Price Tax Rate Quantity Total TPA3118 PBTL Mono Digital Amplifier Board…" at bounding box center [839, 27] width 1120 height 364
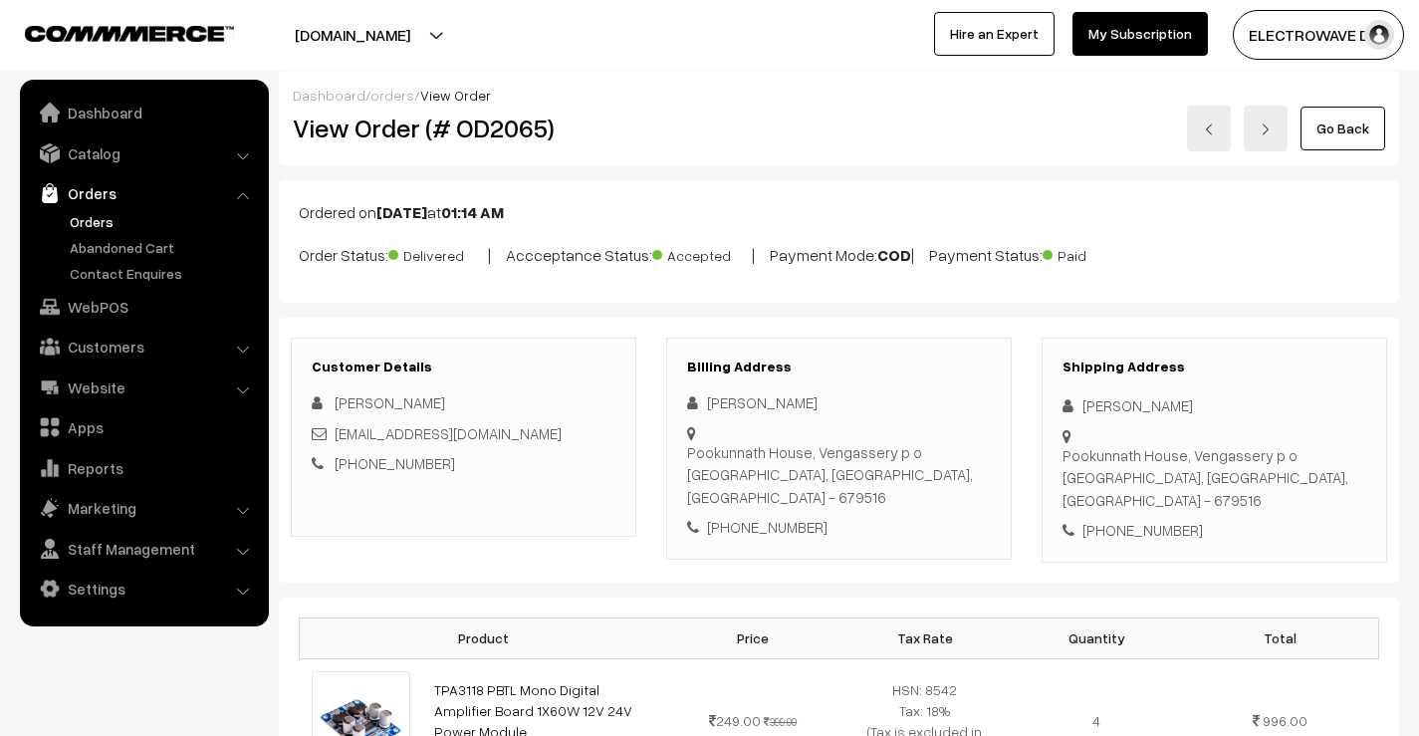
scroll to position [0, 0]
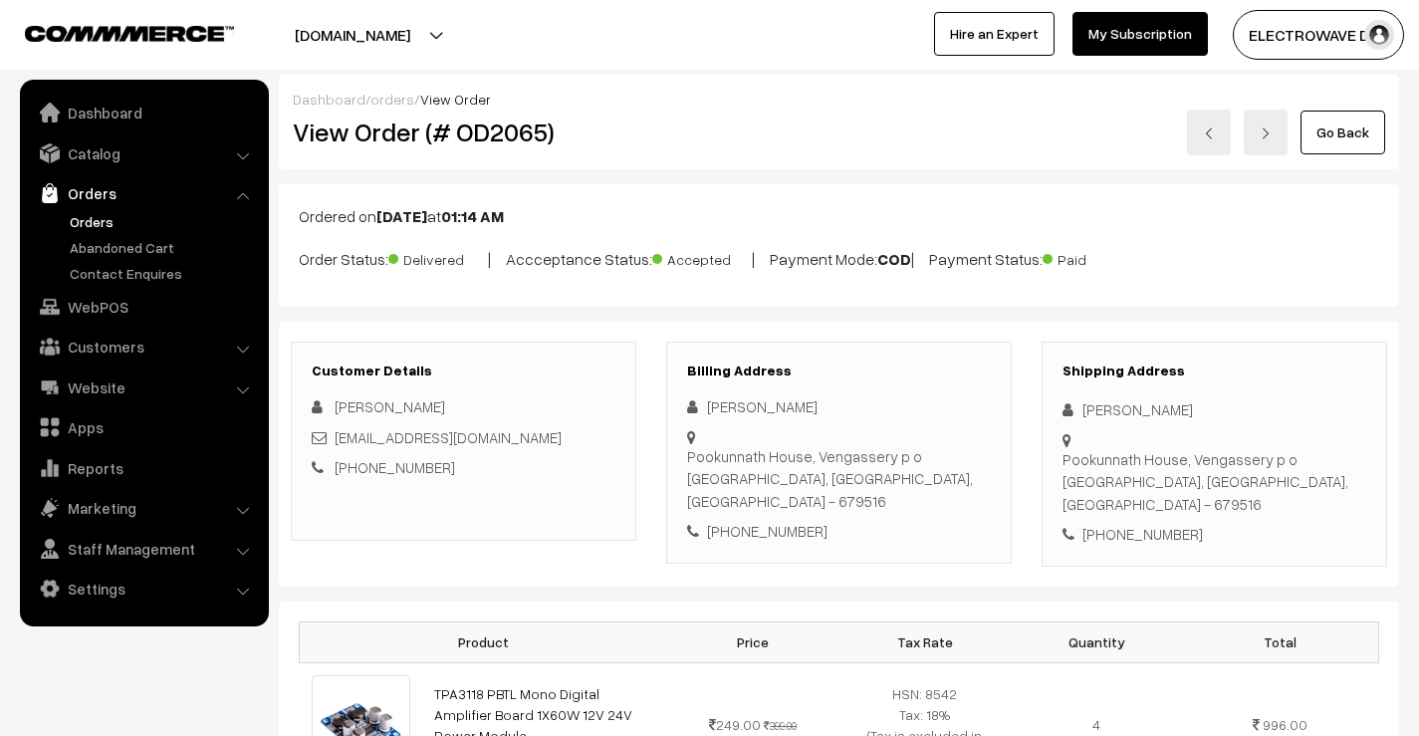
click at [1217, 131] on link at bounding box center [1209, 133] width 44 height 46
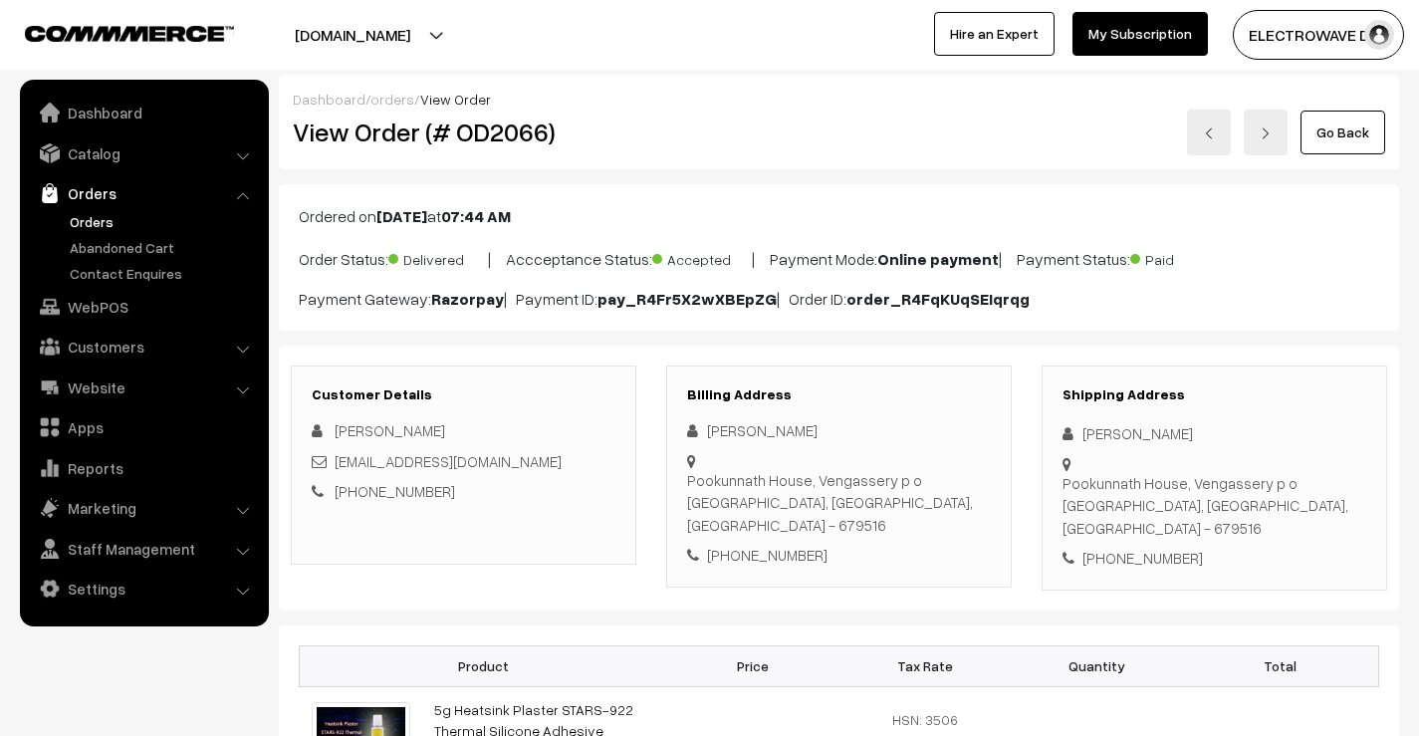
click at [501, 151] on div "View Order (# OD2066)" at bounding box center [465, 133] width 374 height 46
copy h2 "OD2066"
click at [1211, 140] on link at bounding box center [1209, 133] width 44 height 46
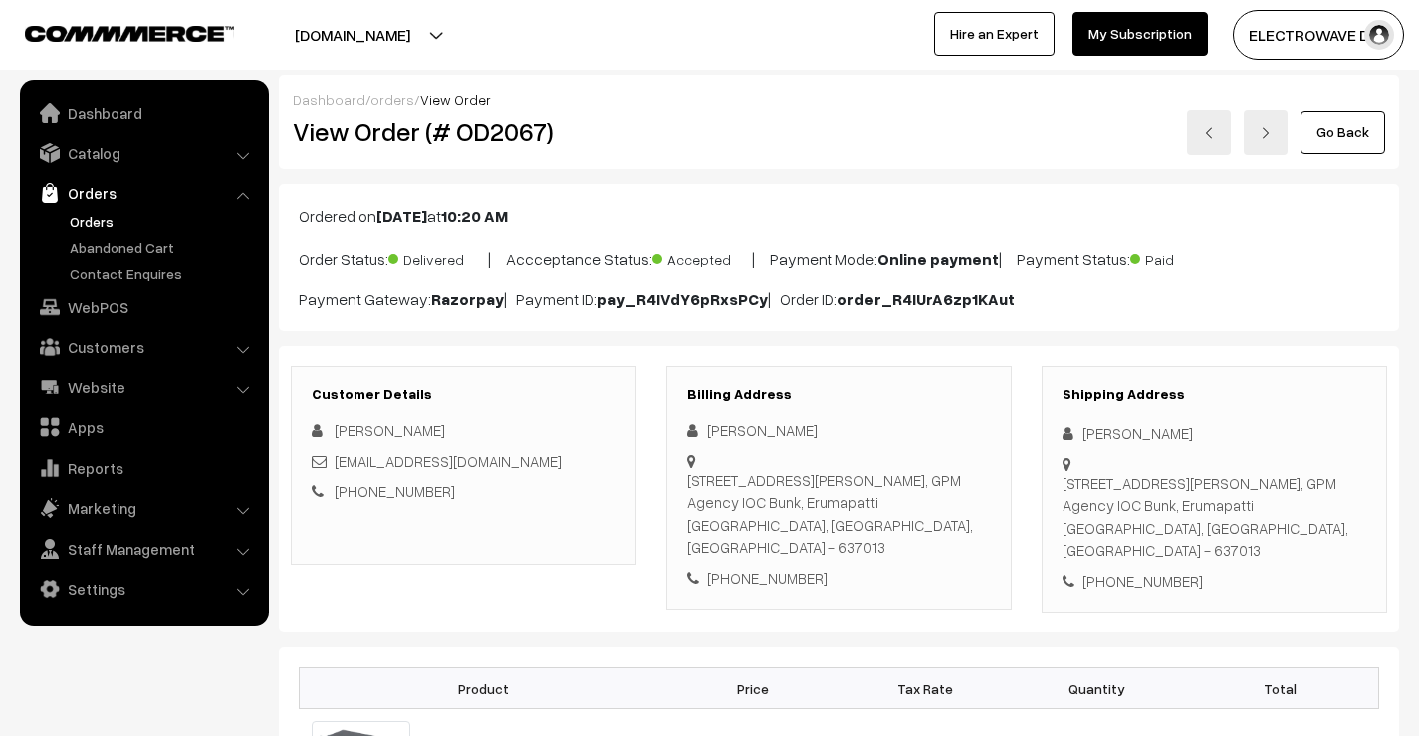
click at [508, 134] on h2 "View Order (# OD2067)" at bounding box center [465, 131] width 345 height 31
copy h2 "OD2067"
click at [508, 134] on h2 "View Order (# OD2067)" at bounding box center [465, 131] width 345 height 31
click at [1215, 120] on link at bounding box center [1209, 133] width 44 height 46
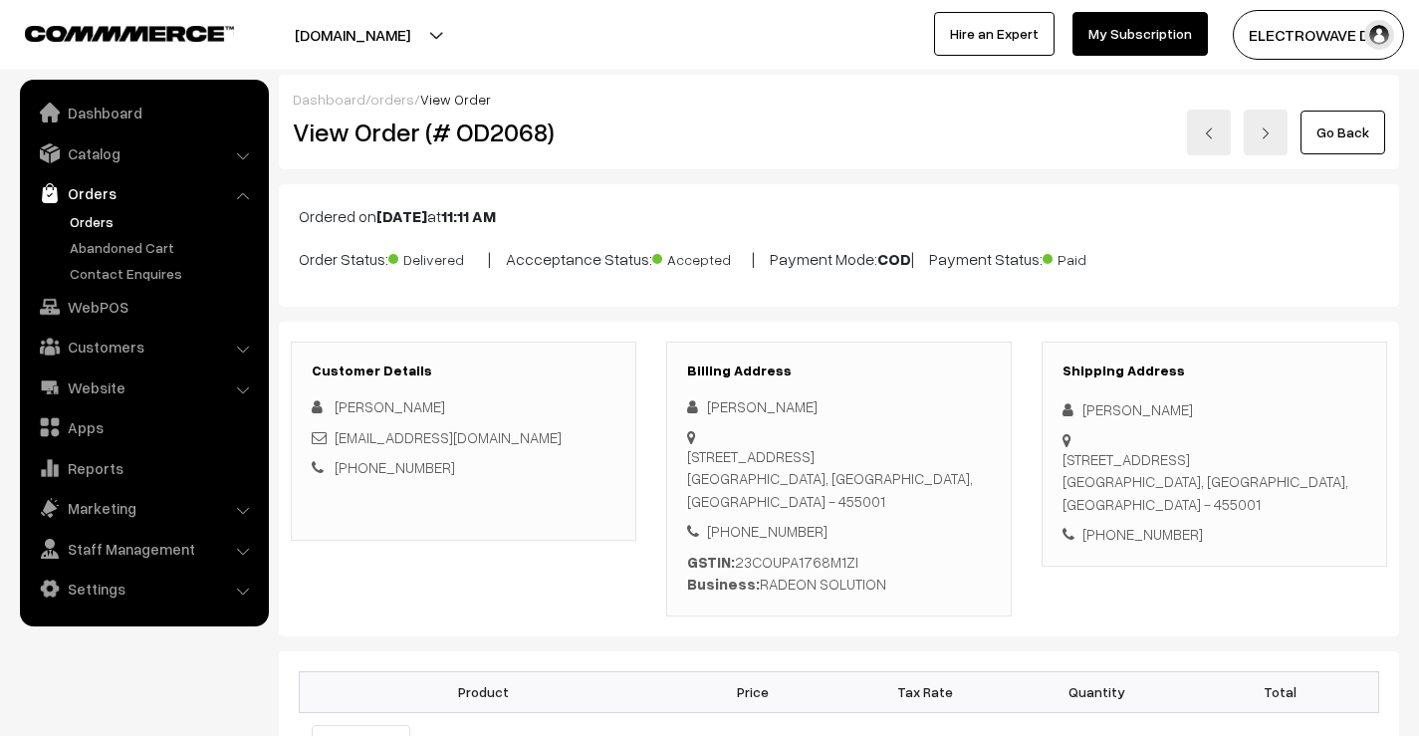
click at [531, 133] on h2 "View Order (# OD2068)" at bounding box center [465, 131] width 345 height 31
copy h2 "OD2068"
click at [815, 551] on div "GSTIN: 23COUPA1768M1ZI Business: RADEON SOLUTION" at bounding box center [839, 573] width 304 height 45
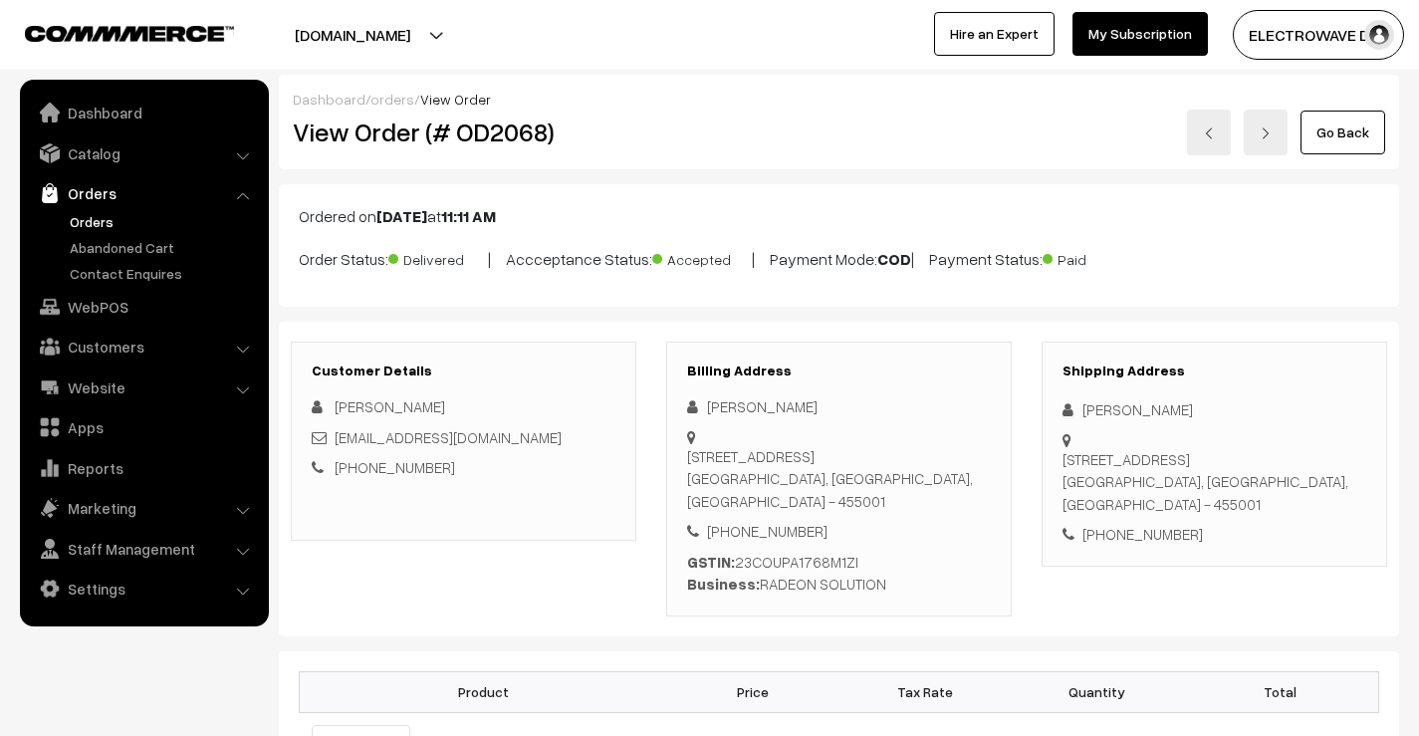
copy div "23COUPA1768M1ZI"
click at [1217, 125] on link at bounding box center [1209, 133] width 44 height 46
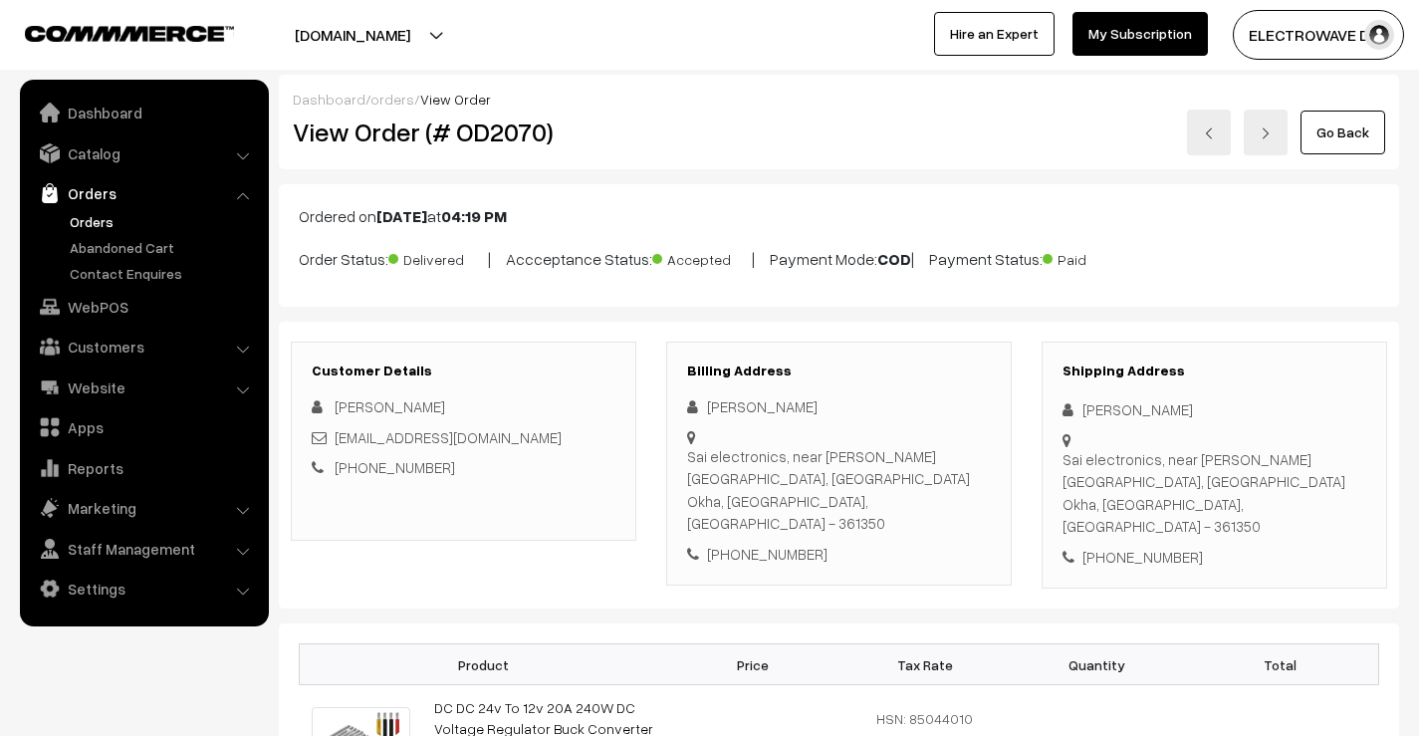
click at [501, 141] on h2 "View Order (# OD2070)" at bounding box center [465, 131] width 345 height 31
copy h2 "OD2070"
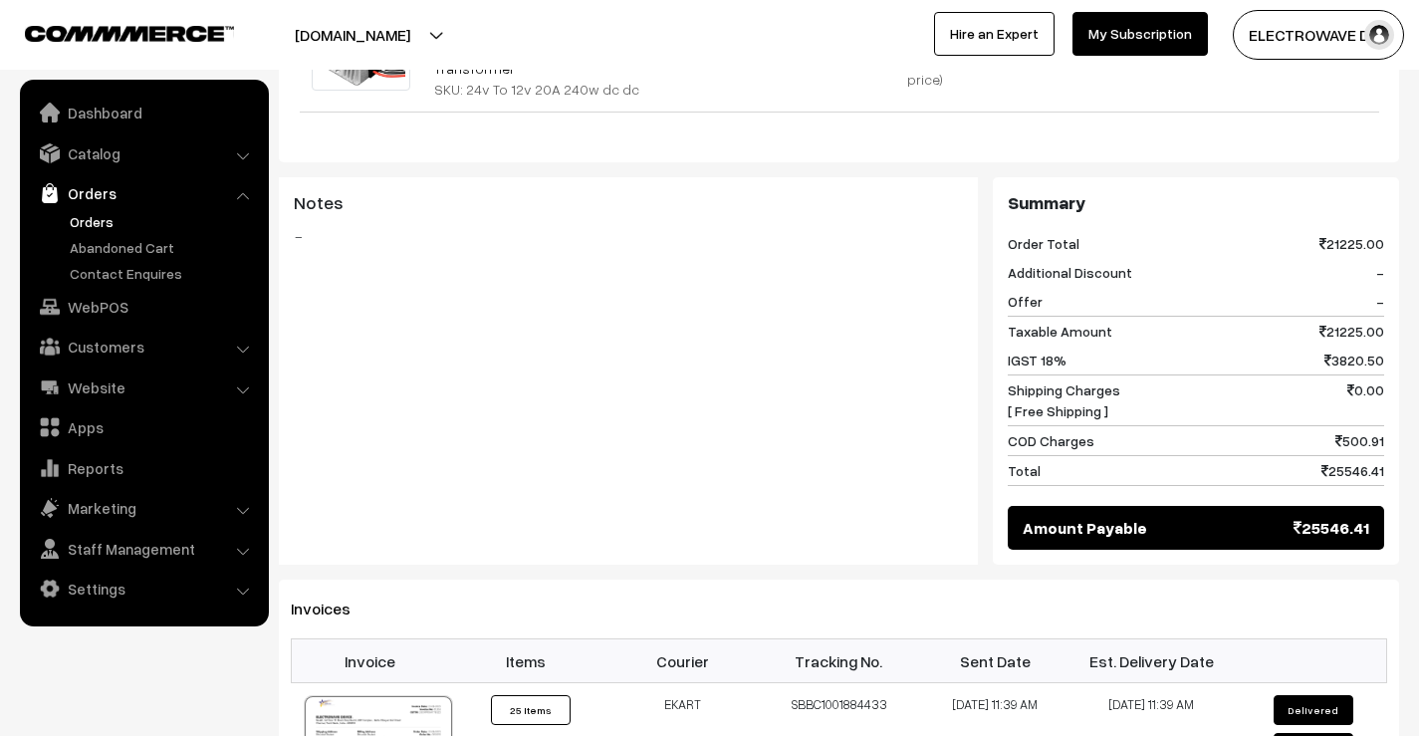
scroll to position [757, 0]
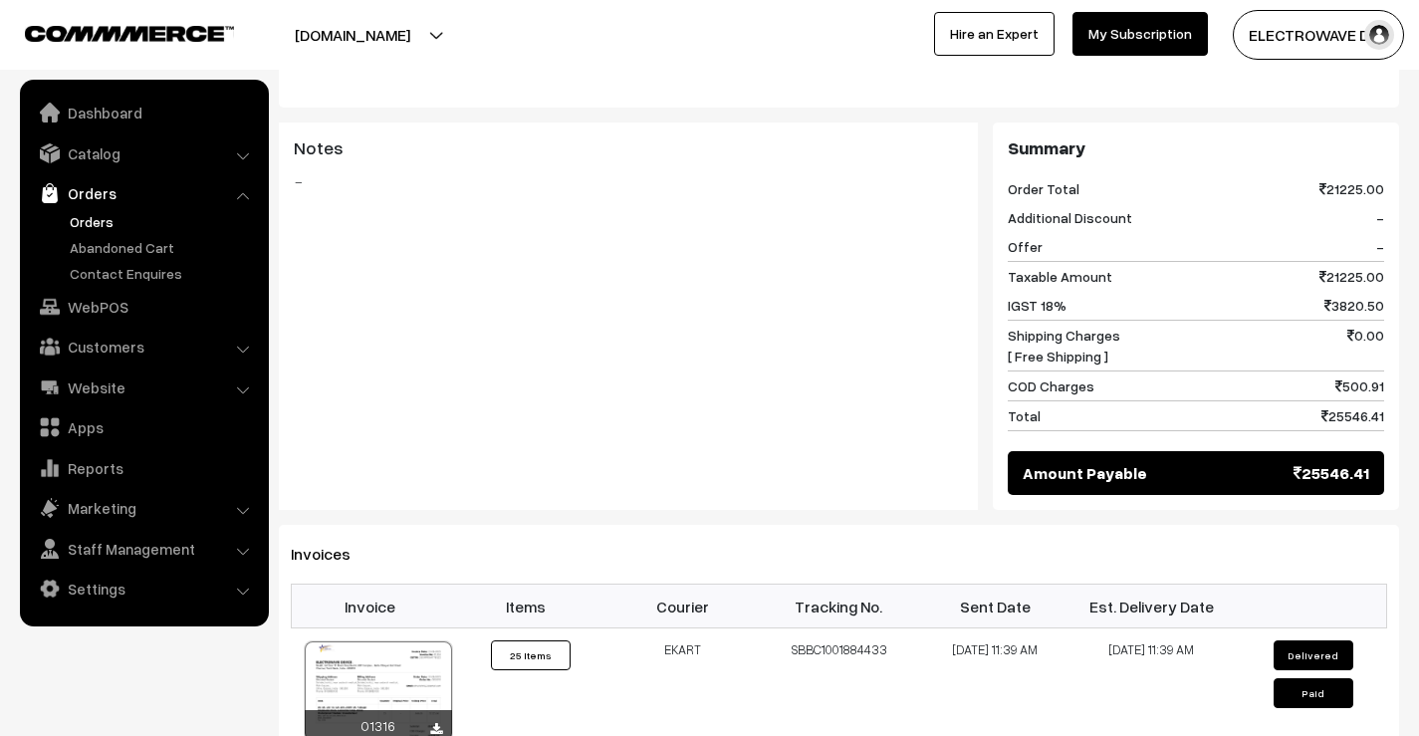
click at [1352, 266] on span "21225.00" at bounding box center [1351, 276] width 65 height 21
copy span "21225.00"
click at [1352, 266] on span "21225.00" at bounding box center [1351, 276] width 65 height 21
click at [1353, 266] on span "21225.00" at bounding box center [1351, 276] width 65 height 21
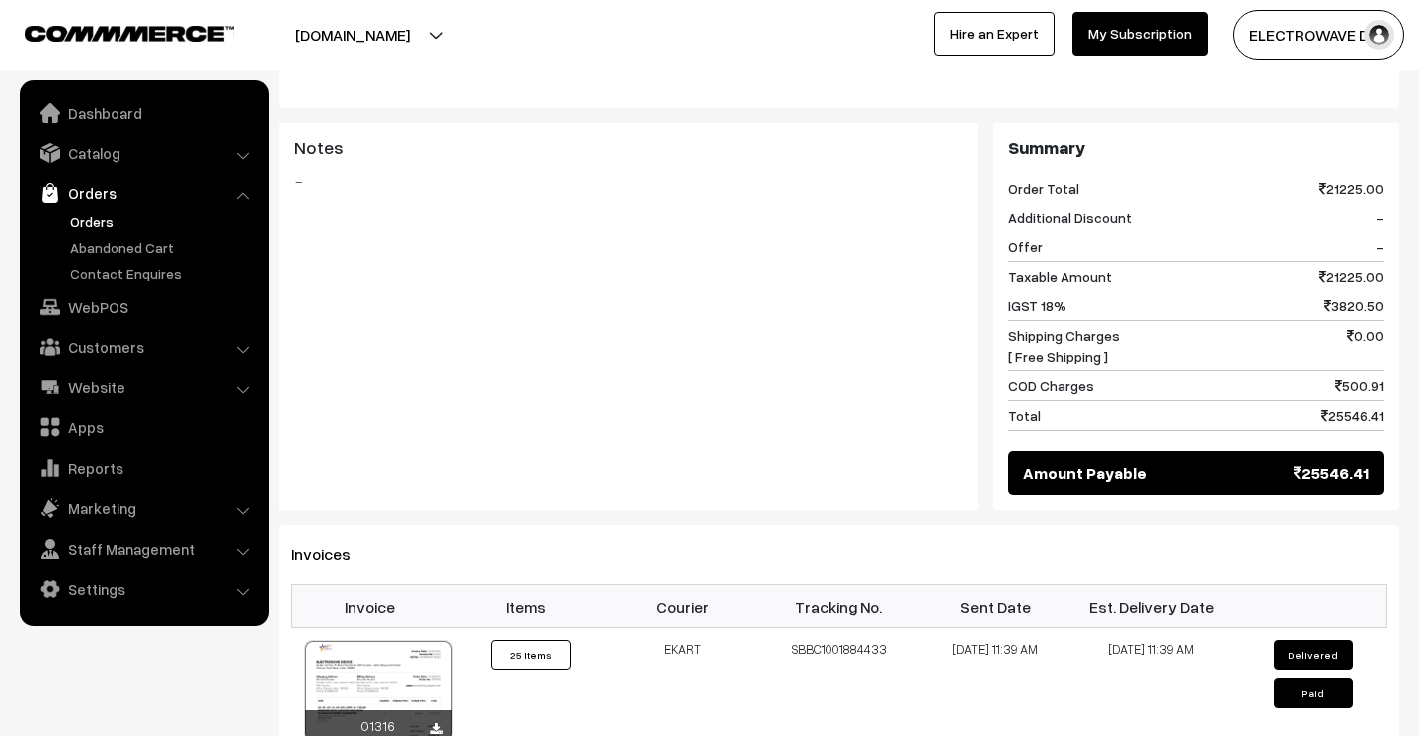
click at [1353, 266] on span "21225.00" at bounding box center [1351, 276] width 65 height 21
copy span "21225.00"
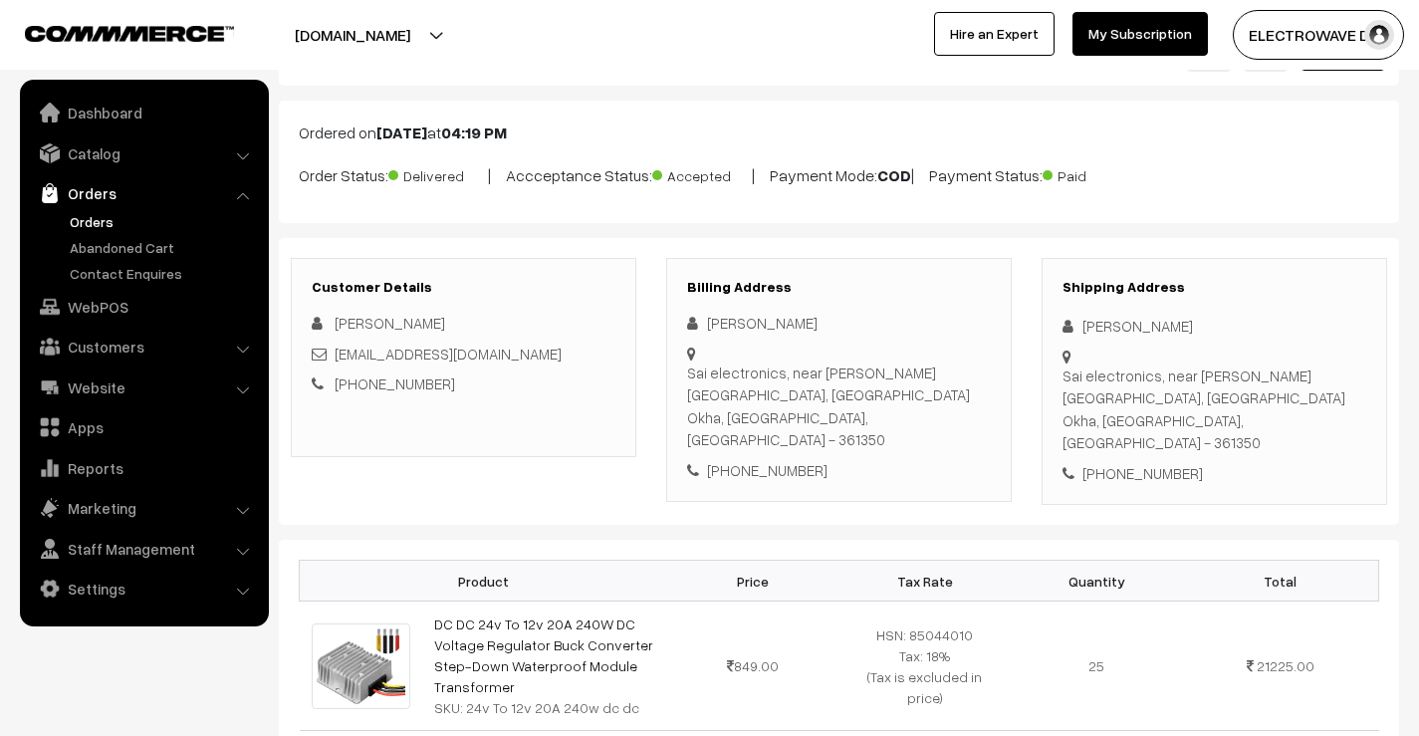
scroll to position [40, 0]
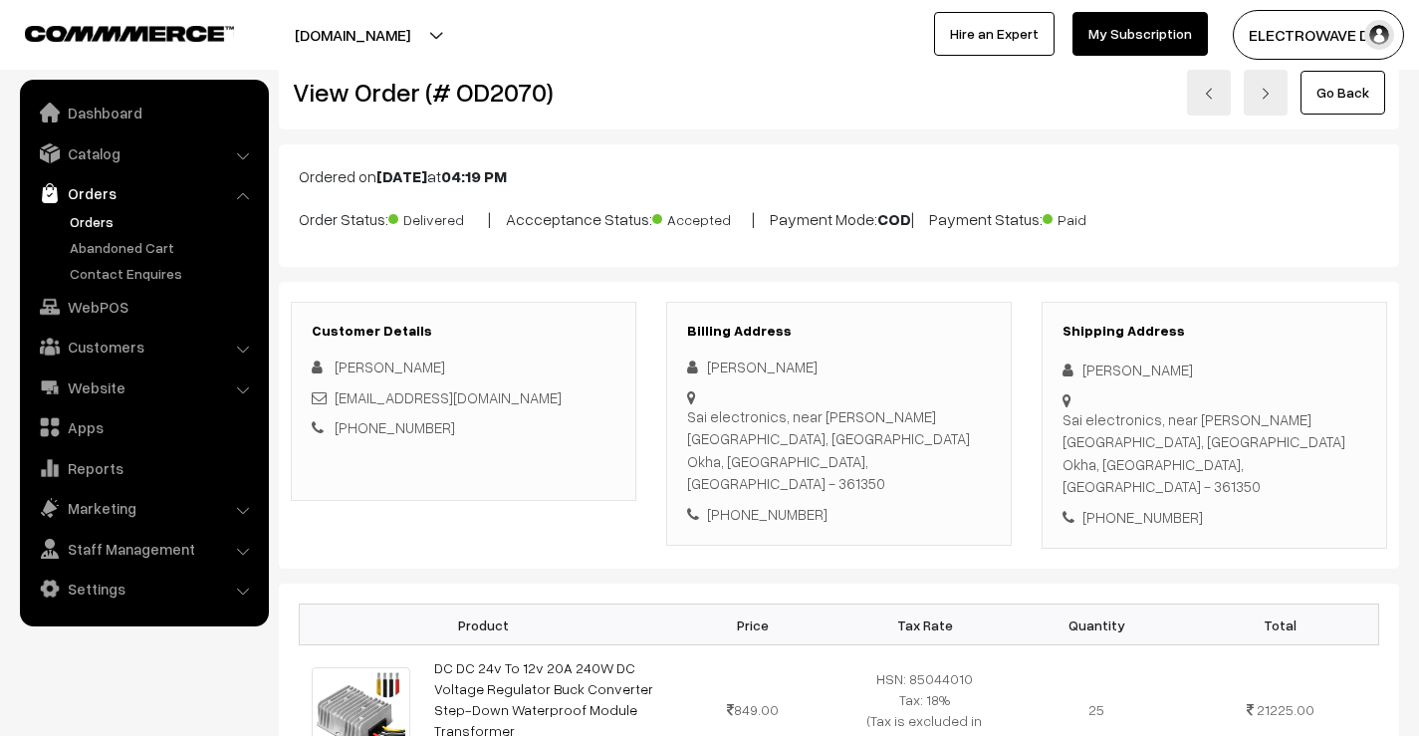
click at [518, 80] on h2 "View Order (# OD2070)" at bounding box center [465, 92] width 345 height 31
copy h2 "OD2070"
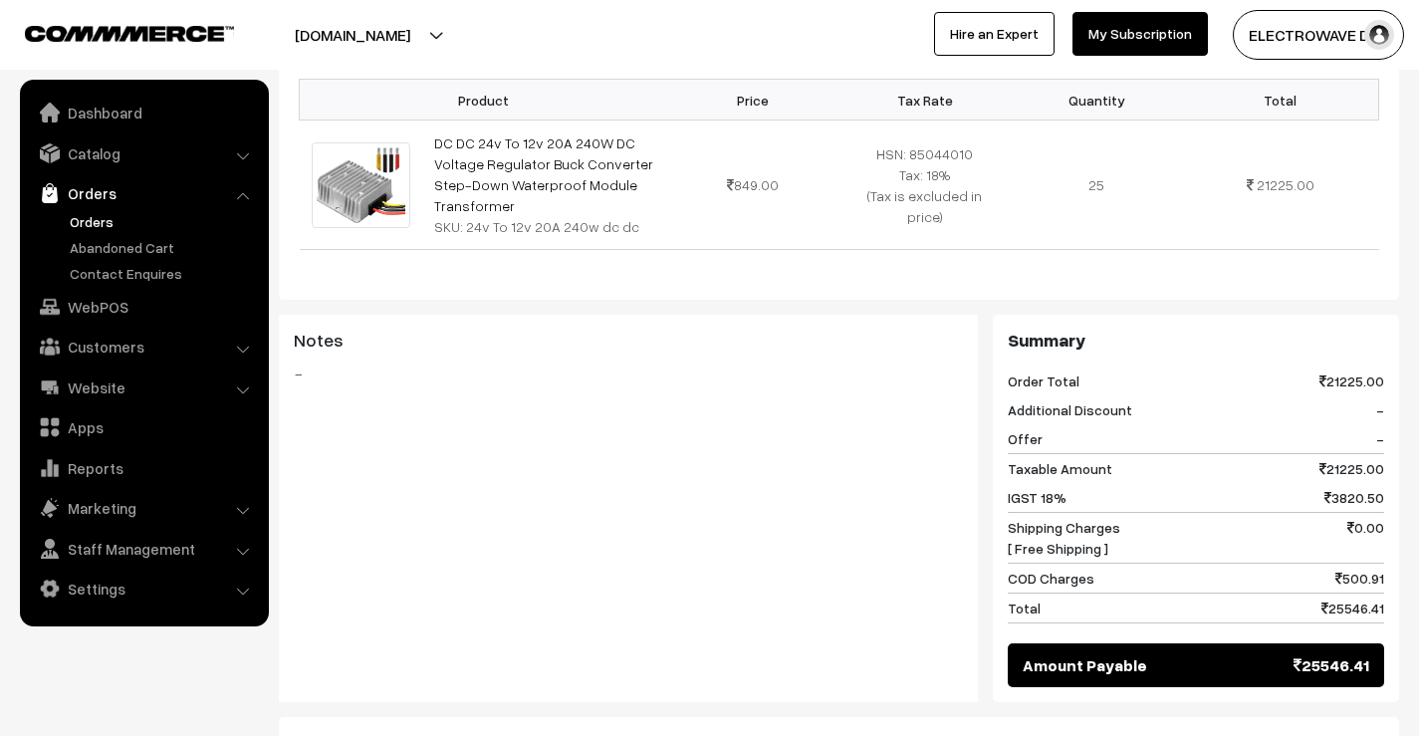
scroll to position [677, 0]
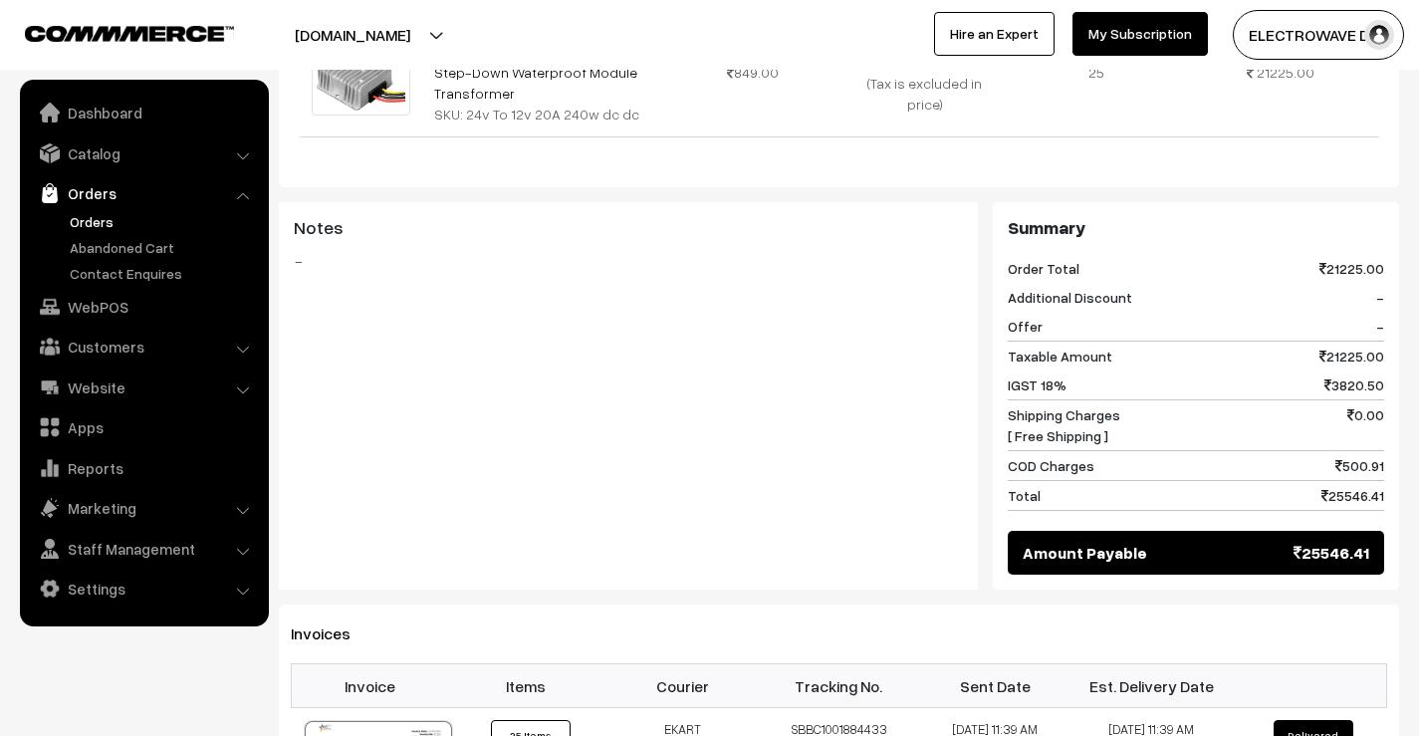
click at [1355, 346] on span "21225.00" at bounding box center [1351, 356] width 65 height 21
copy span "21225.00"
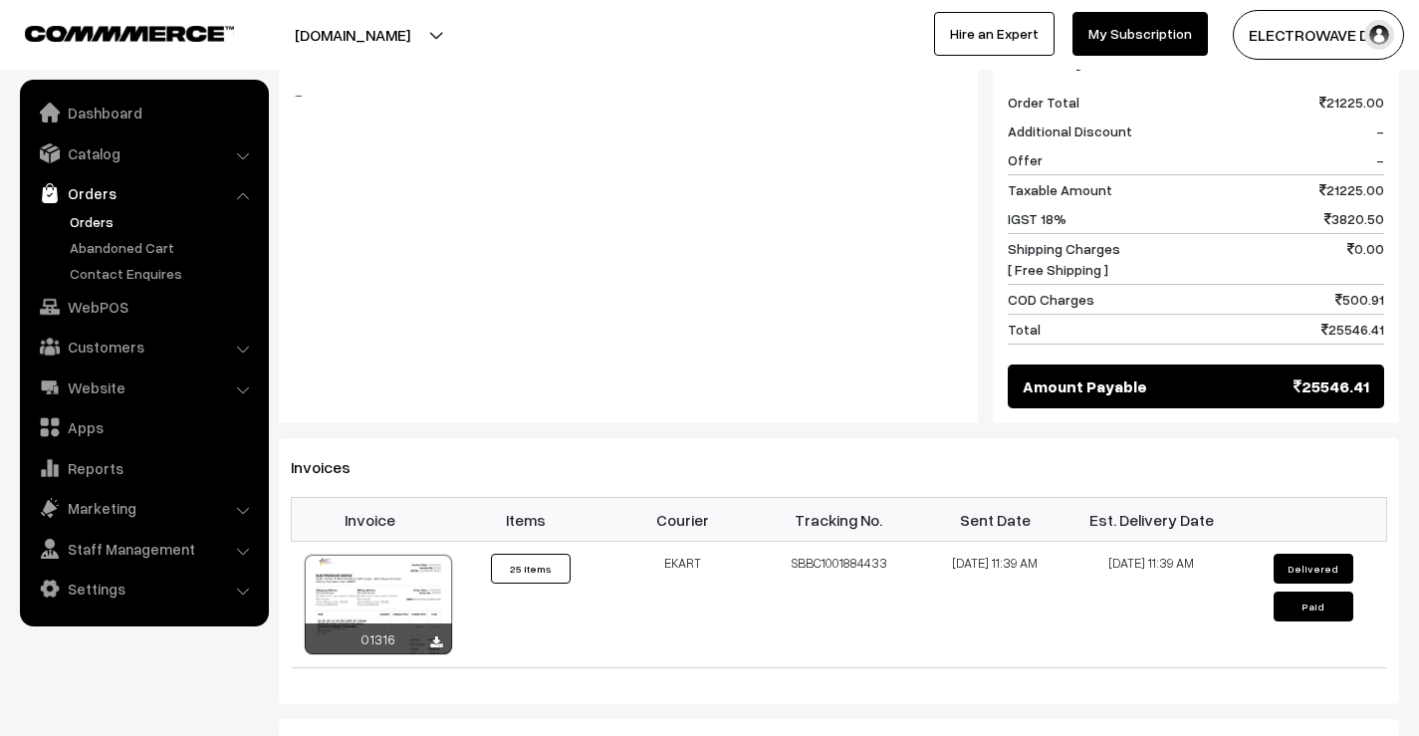
scroll to position [876, 0]
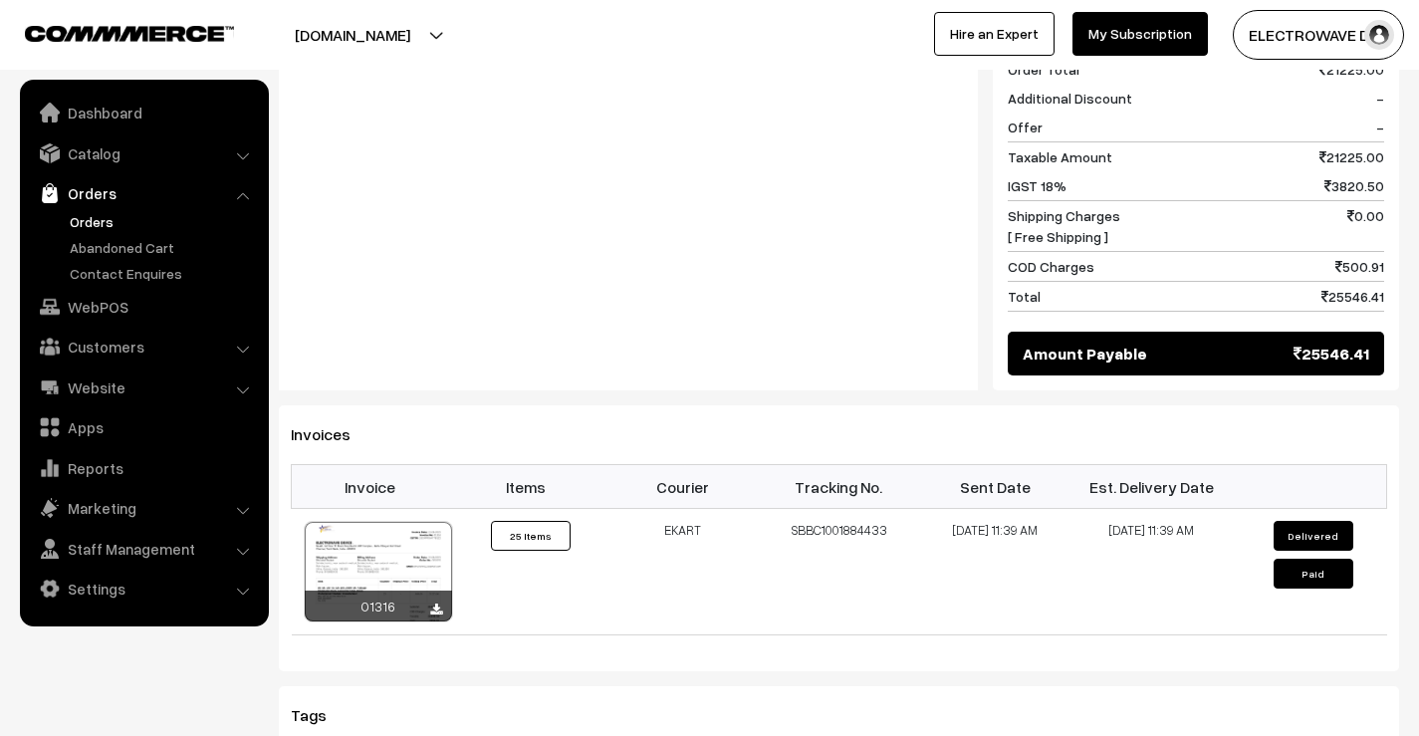
click at [1355, 342] on span "25546.41" at bounding box center [1331, 354] width 76 height 24
copy span "25546.41"
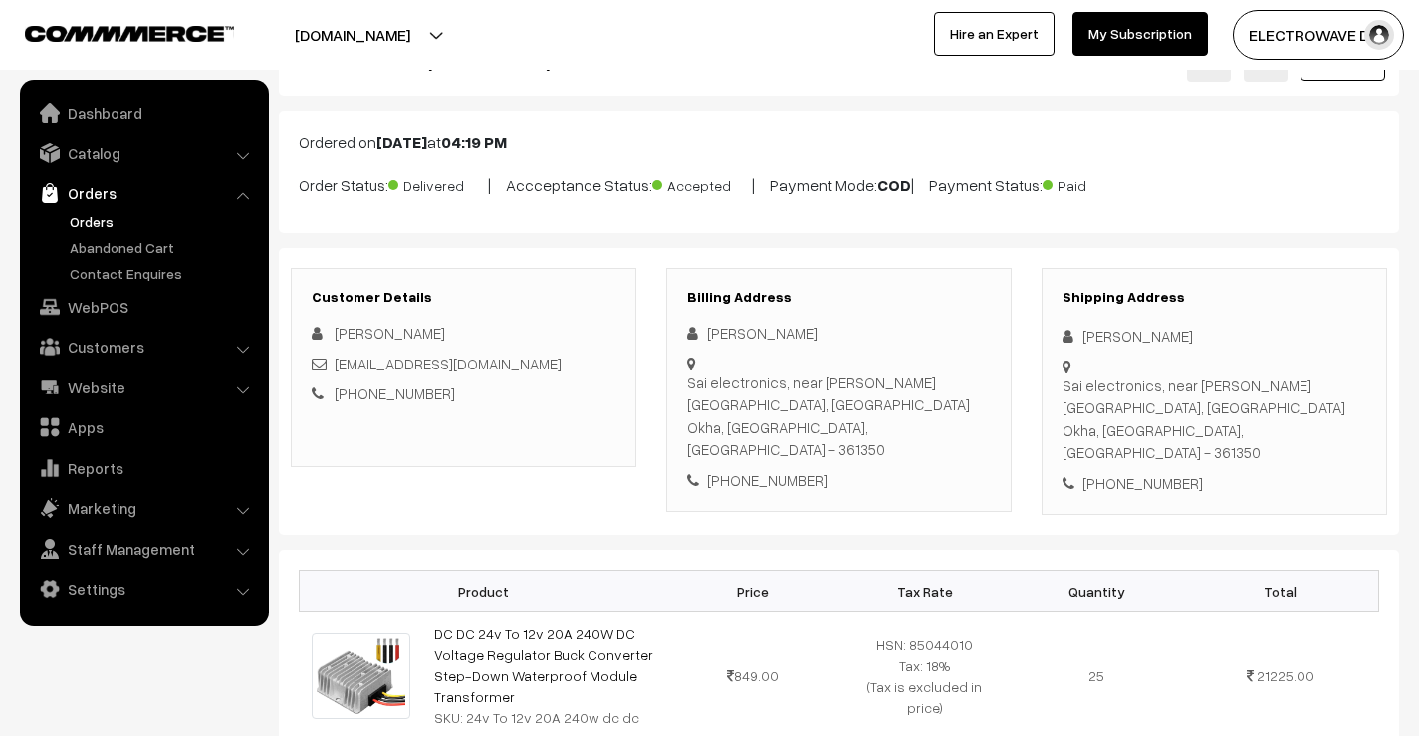
scroll to position [0, 0]
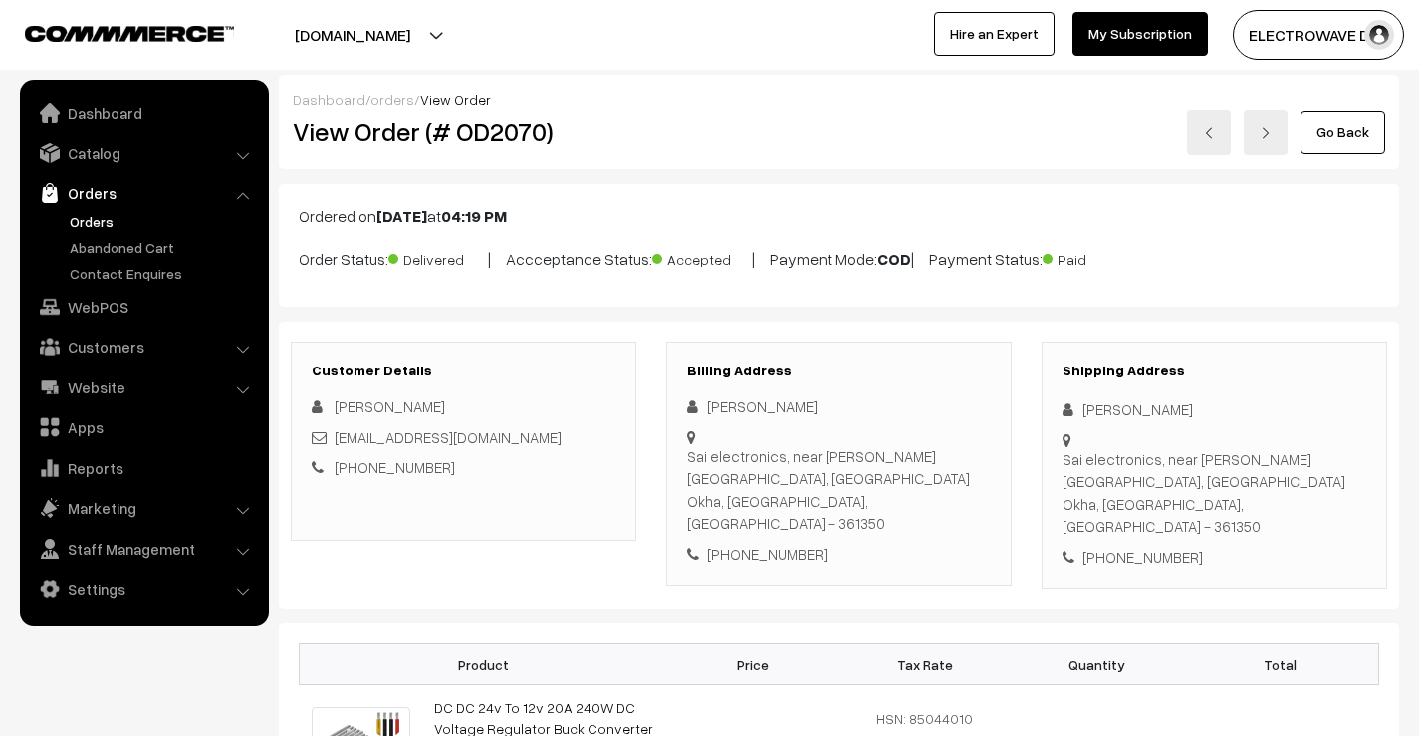
click at [1208, 117] on link at bounding box center [1209, 133] width 44 height 46
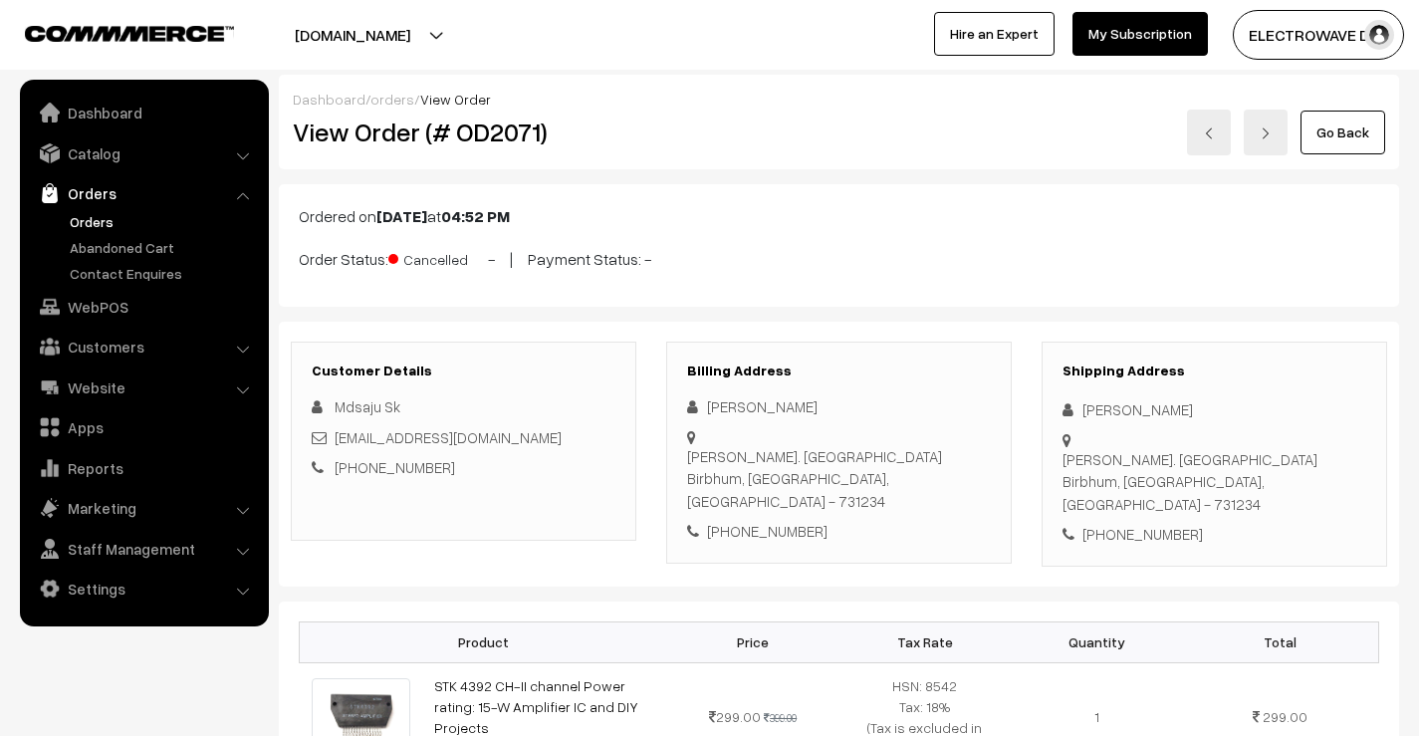
click at [1214, 137] on img at bounding box center [1209, 133] width 12 height 12
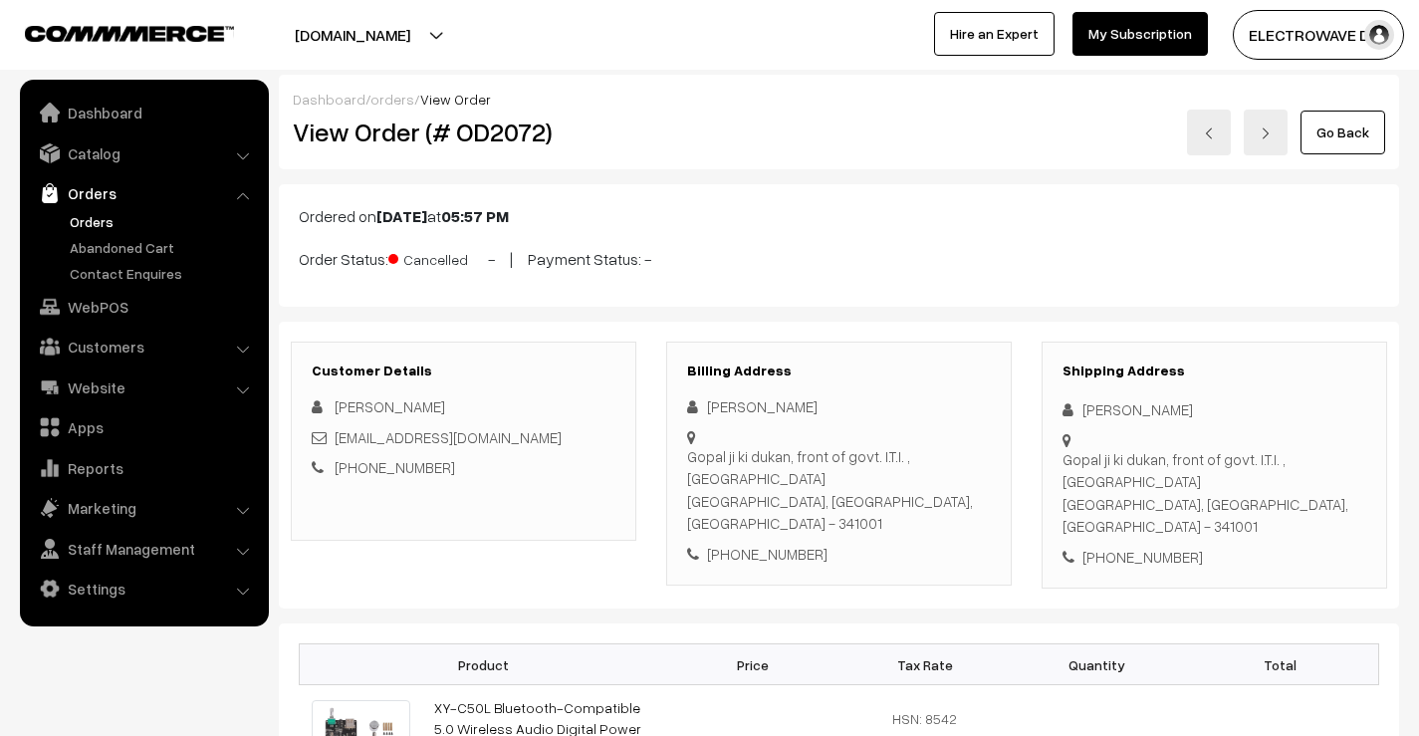
click at [1214, 137] on img at bounding box center [1209, 133] width 12 height 12
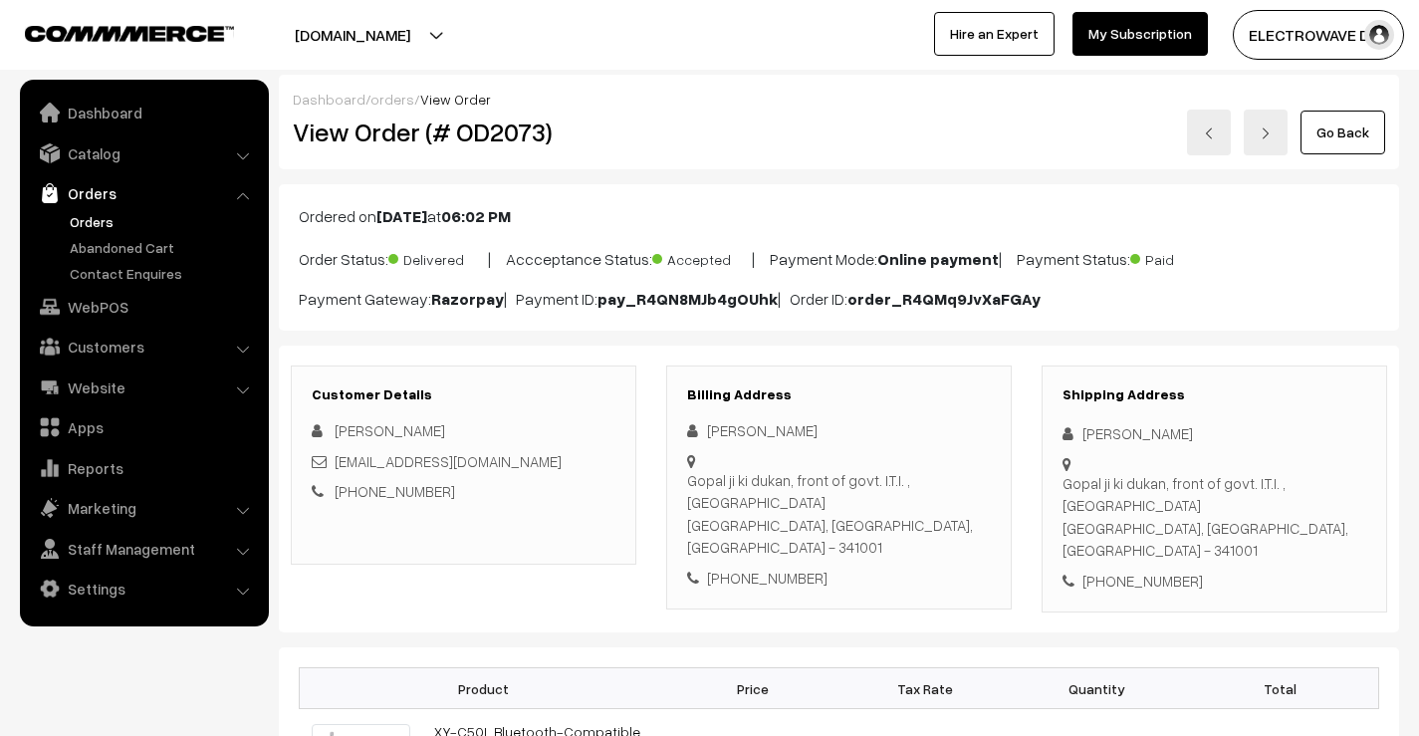
click at [503, 139] on h2 "View Order (# OD2073)" at bounding box center [465, 131] width 345 height 31
copy h2 "OD2073"
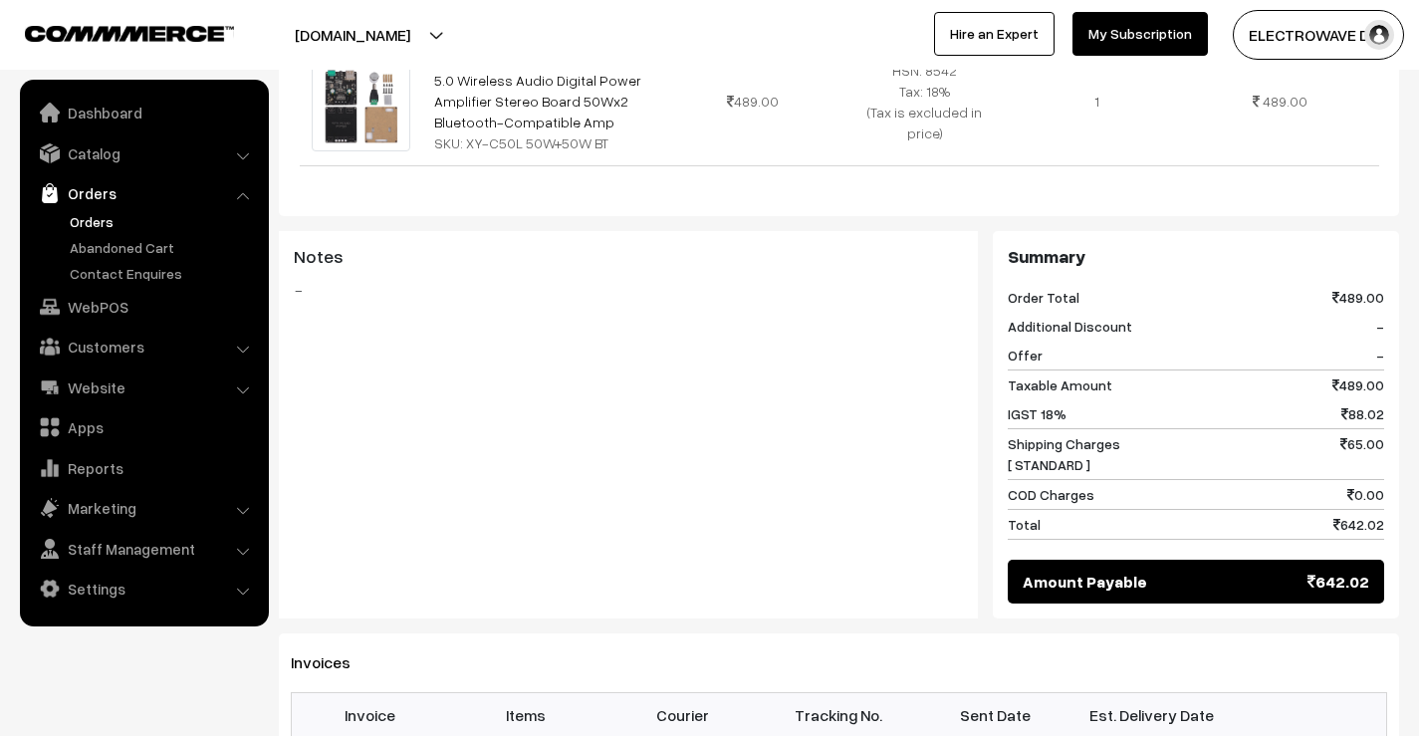
scroll to position [677, 0]
